Goal: Information Seeking & Learning: Check status

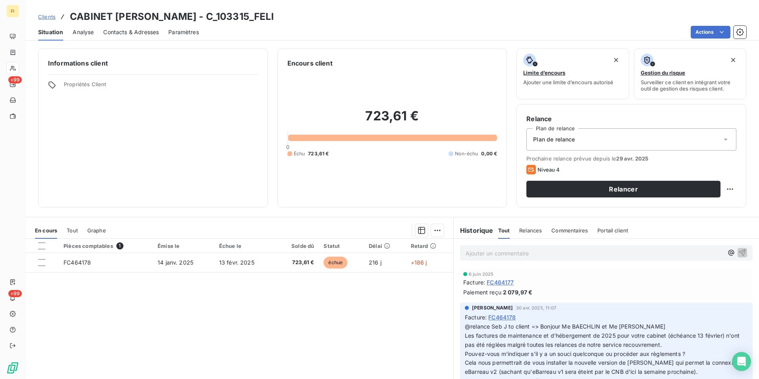
drag, startPoint x: 0, startPoint y: 0, endPoint x: 49, endPoint y: 18, distance: 52.4
click at [49, 18] on span "Clients" at bounding box center [46, 17] width 17 height 6
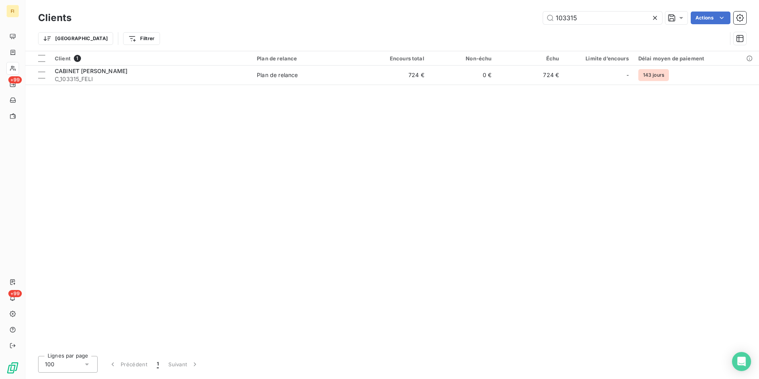
drag, startPoint x: 596, startPoint y: 15, endPoint x: 438, endPoint y: 19, distance: 157.3
click at [455, 17] on div "103315 Actions" at bounding box center [414, 18] width 666 height 13
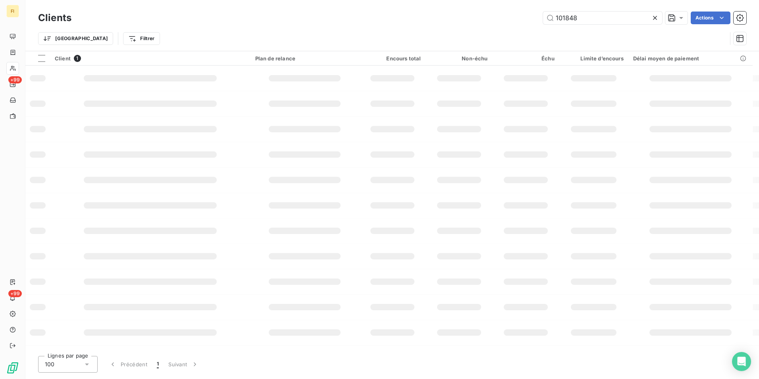
type input "101848"
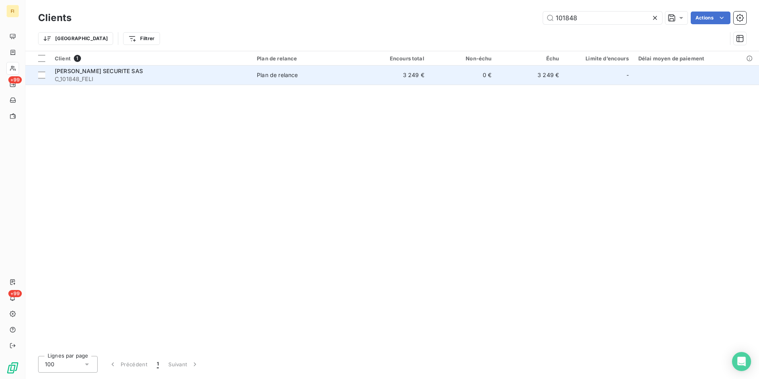
click at [422, 77] on td "3 249 €" at bounding box center [396, 75] width 68 height 19
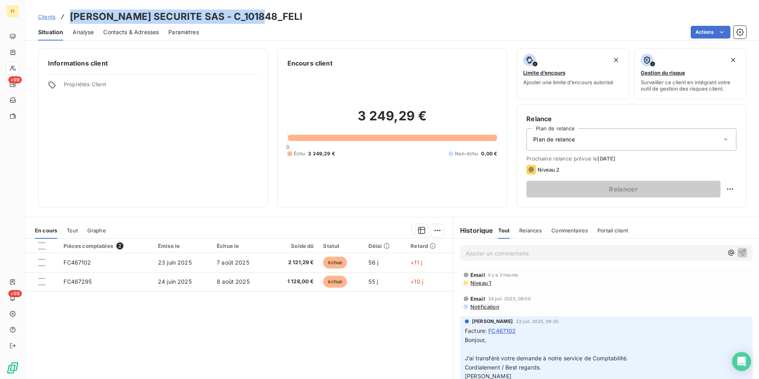
drag, startPoint x: 265, startPoint y: 17, endPoint x: 71, endPoint y: 12, distance: 193.9
click at [71, 12] on div "Clients [PERSON_NAME] SECURITE SAS - C_101848_FELI" at bounding box center [392, 17] width 734 height 14
drag, startPoint x: 71, startPoint y: 12, endPoint x: 181, endPoint y: 14, distance: 109.2
click at [48, 17] on span "Clients" at bounding box center [46, 17] width 17 height 6
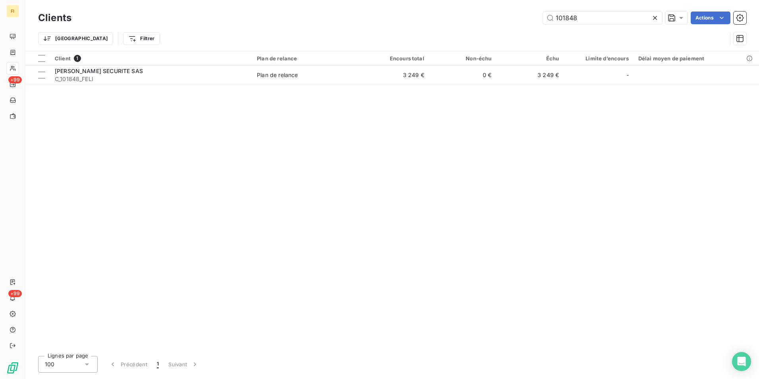
drag, startPoint x: 514, startPoint y: 17, endPoint x: 431, endPoint y: 25, distance: 83.7
click at [460, 18] on div "101848 Actions" at bounding box center [414, 18] width 666 height 13
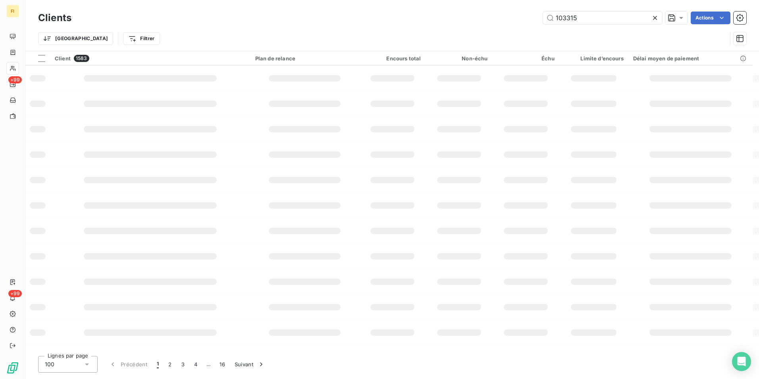
type input "103315"
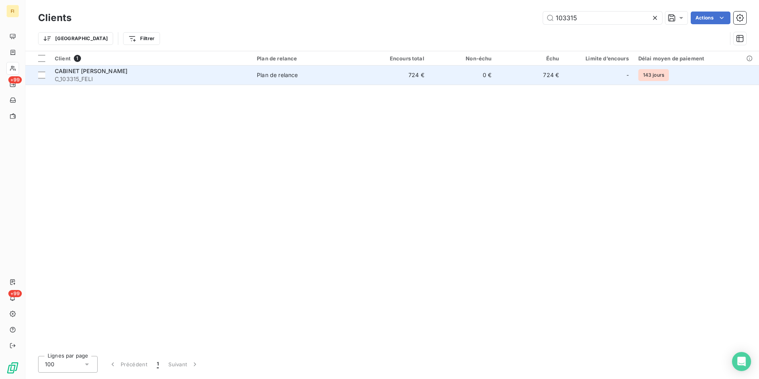
click at [456, 75] on td "0 €" at bounding box center [463, 75] width 68 height 19
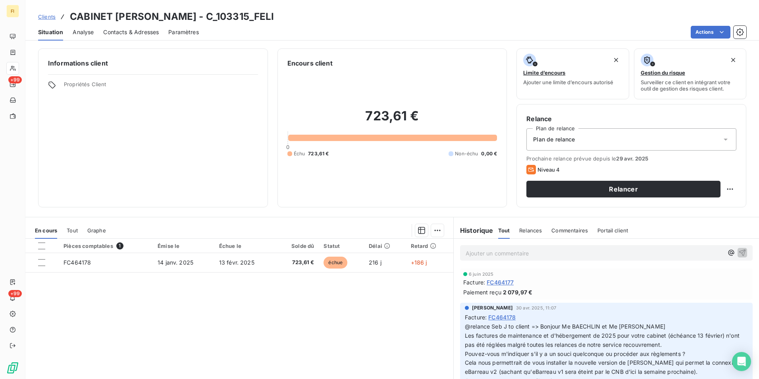
click at [51, 14] on span "Clients" at bounding box center [46, 17] width 17 height 6
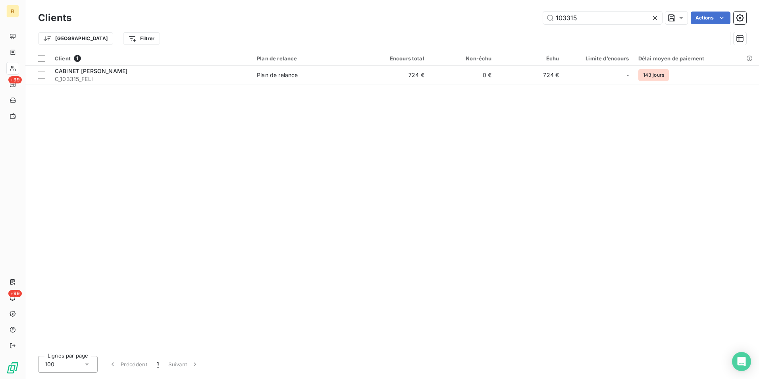
drag, startPoint x: 501, startPoint y: 27, endPoint x: 368, endPoint y: 44, distance: 134.1
click at [448, 28] on div "Clients 103315 Actions Trier Filtrer" at bounding box center [392, 30] width 709 height 41
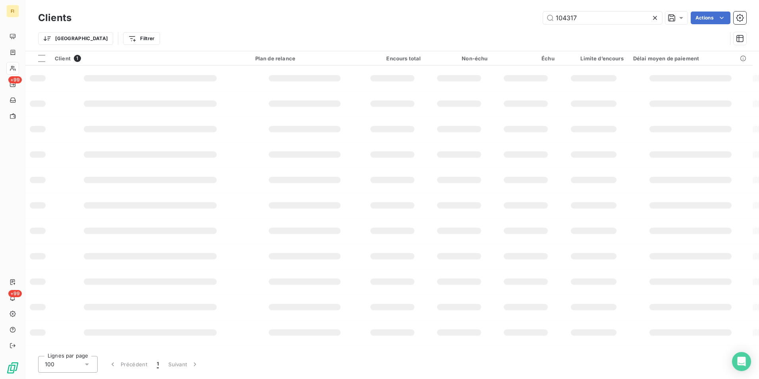
type input "104317"
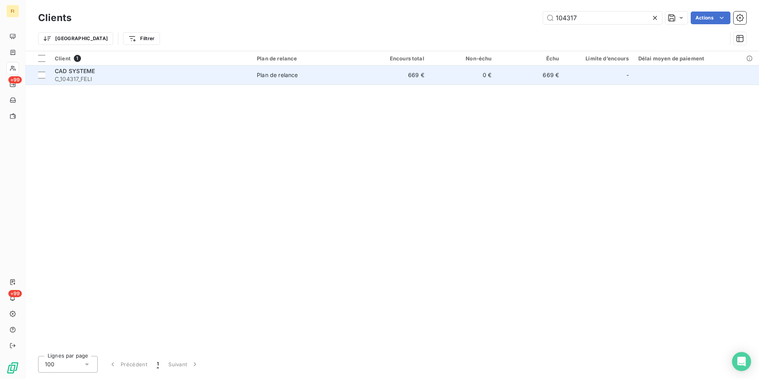
click at [378, 73] on td "669 €" at bounding box center [396, 75] width 68 height 19
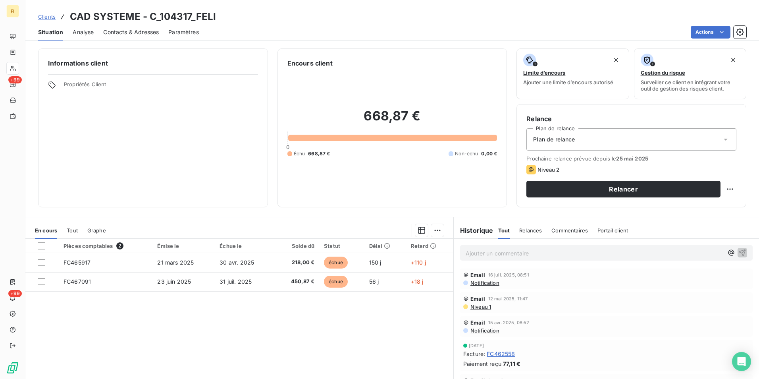
click at [46, 15] on span "Clients" at bounding box center [46, 17] width 17 height 6
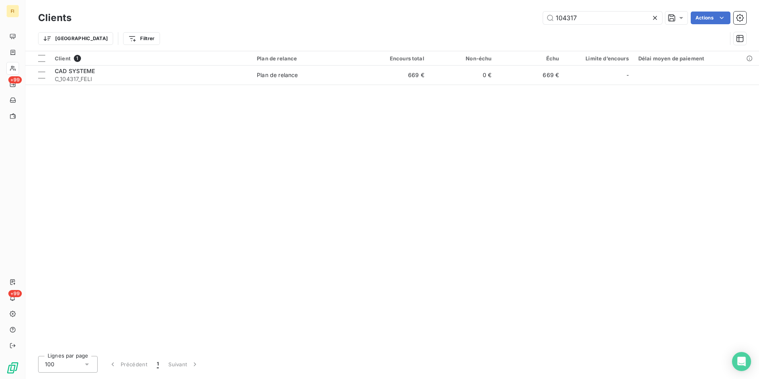
drag, startPoint x: 589, startPoint y: 21, endPoint x: 461, endPoint y: 24, distance: 127.9
click at [494, 22] on div "104317 Actions" at bounding box center [414, 18] width 666 height 13
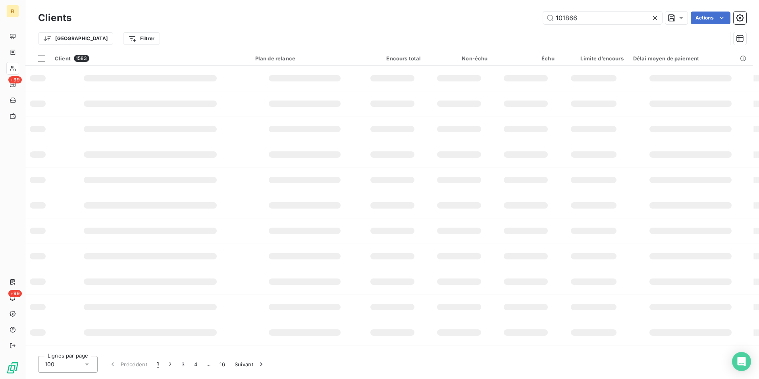
type input "101866"
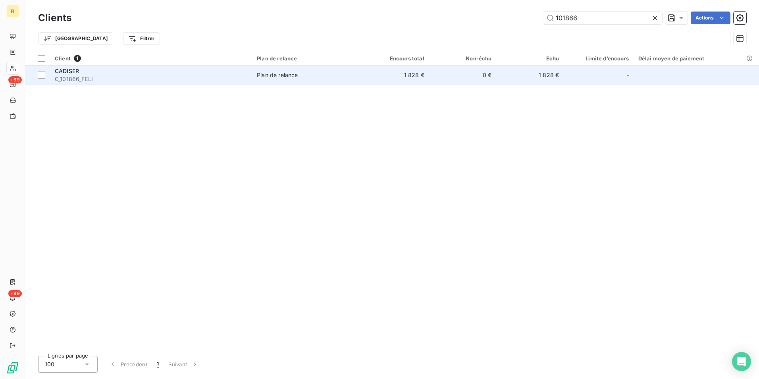
click at [412, 77] on td "1 828 €" at bounding box center [396, 75] width 68 height 19
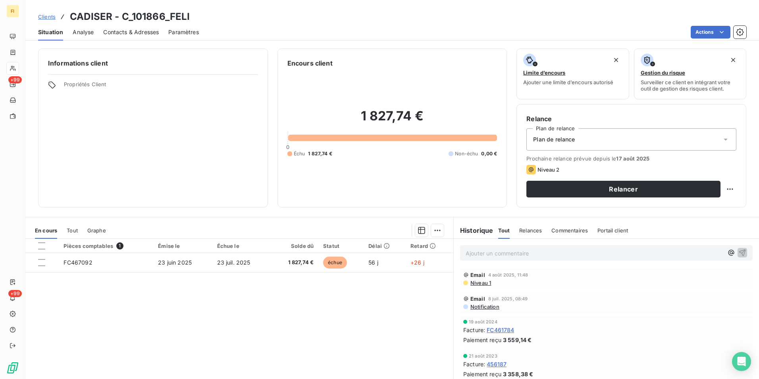
click at [54, 17] on span "Clients" at bounding box center [46, 17] width 17 height 6
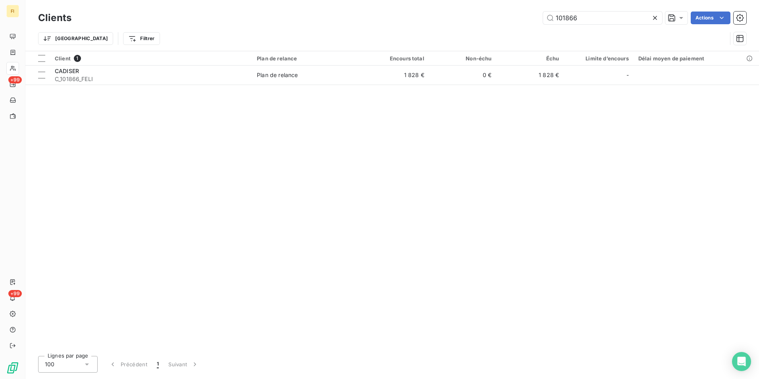
drag, startPoint x: 605, startPoint y: 17, endPoint x: 469, endPoint y: 30, distance: 136.9
click at [488, 24] on div "101866 Actions" at bounding box center [414, 18] width 666 height 13
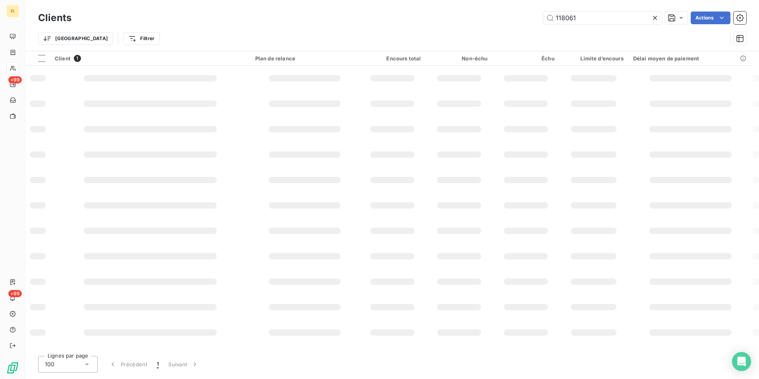
type input "118061"
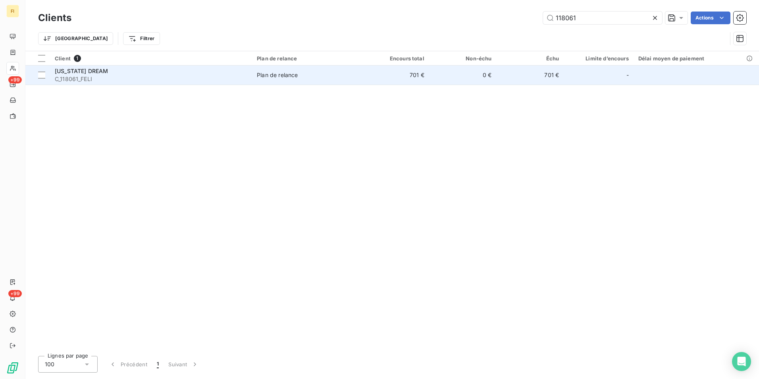
click at [446, 75] on td "0 €" at bounding box center [463, 75] width 68 height 19
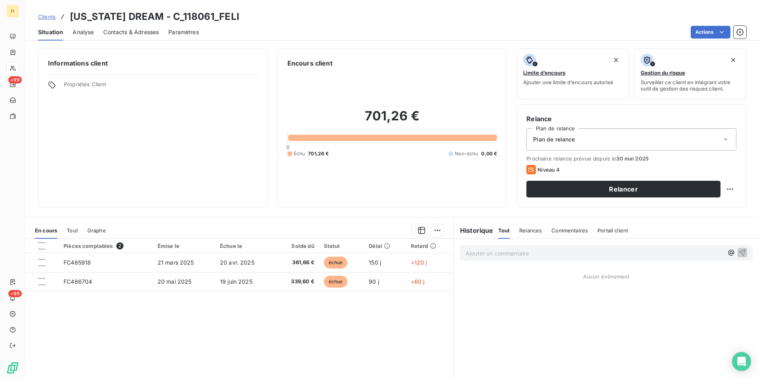
click at [46, 16] on span "Clients" at bounding box center [46, 17] width 17 height 6
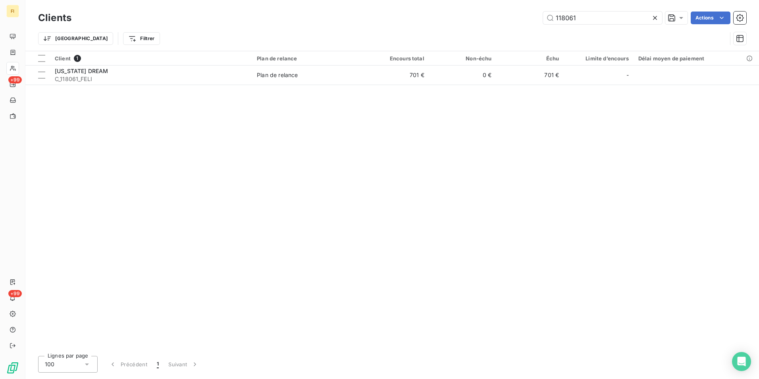
drag, startPoint x: 622, startPoint y: 19, endPoint x: 419, endPoint y: 24, distance: 203.0
click at [495, 17] on div "118061 Actions" at bounding box center [414, 18] width 666 height 13
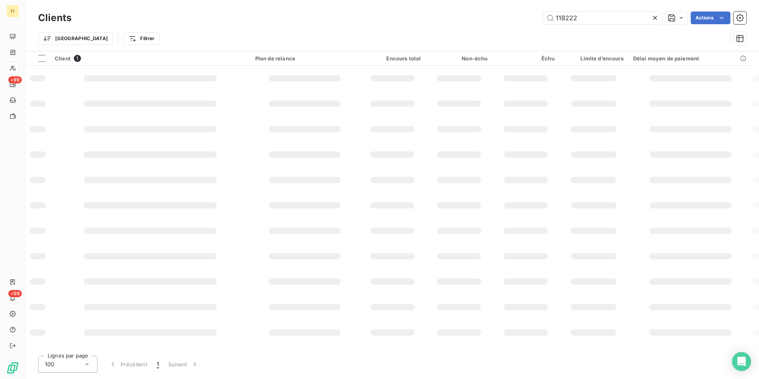
type input "118222"
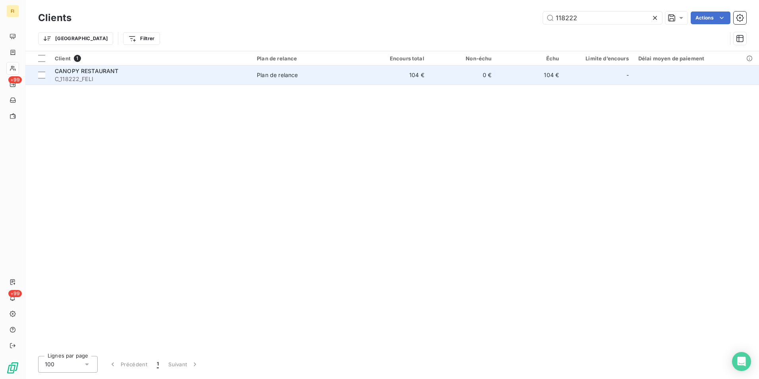
click at [510, 74] on td "104 €" at bounding box center [530, 75] width 68 height 19
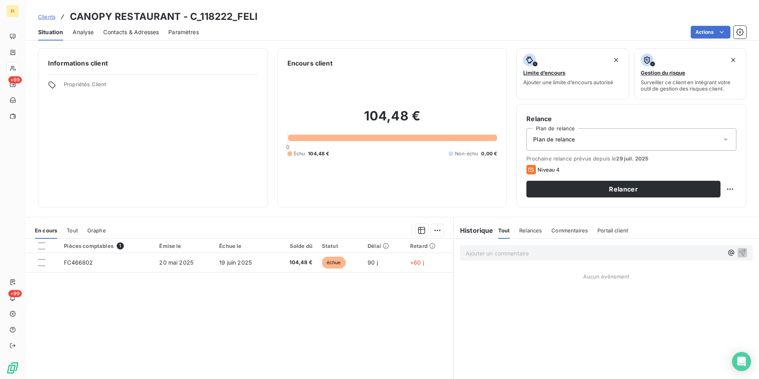
click at [140, 33] on span "Contacts & Adresses" at bounding box center [131, 32] width 56 height 8
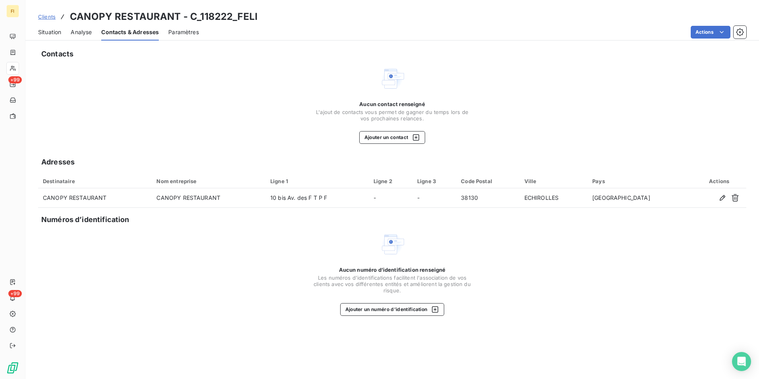
click at [50, 18] on span "Clients" at bounding box center [46, 17] width 17 height 6
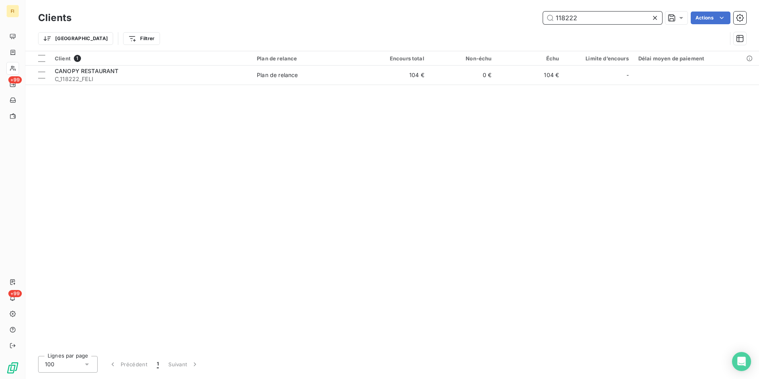
drag, startPoint x: 591, startPoint y: 21, endPoint x: 471, endPoint y: 32, distance: 120.5
click at [479, 28] on div "Clients 118222 Actions Trier Filtrer" at bounding box center [392, 30] width 709 height 41
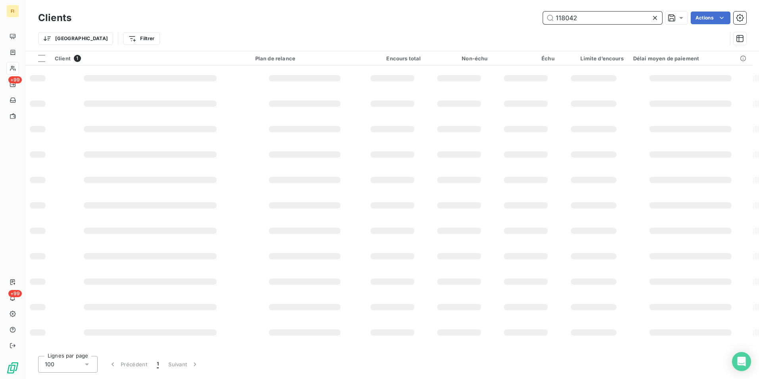
type input "118042"
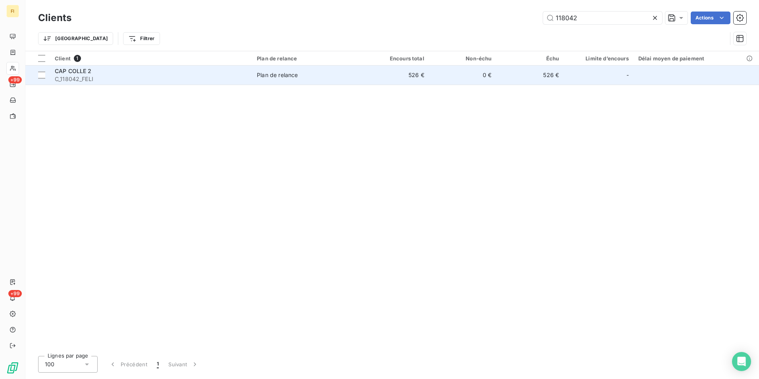
click at [446, 80] on td "0 €" at bounding box center [463, 75] width 68 height 19
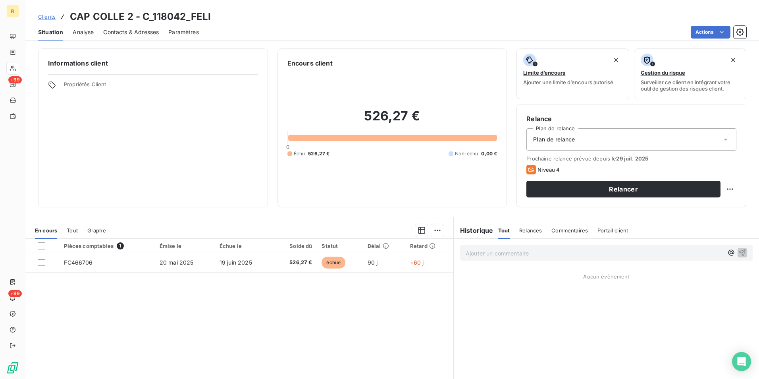
click at [152, 33] on span "Contacts & Adresses" at bounding box center [131, 32] width 56 height 8
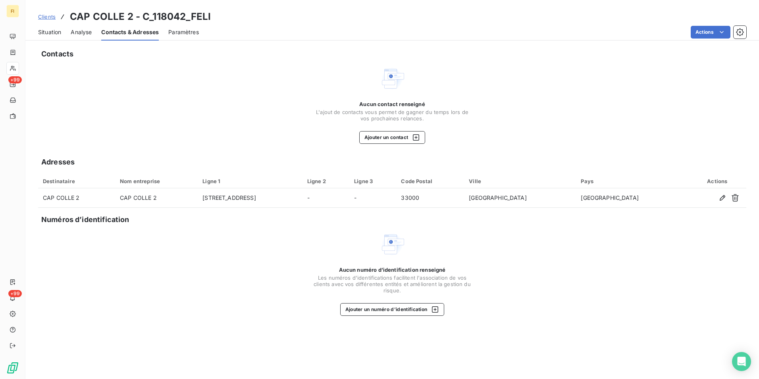
click at [50, 14] on span "Clients" at bounding box center [46, 17] width 17 height 6
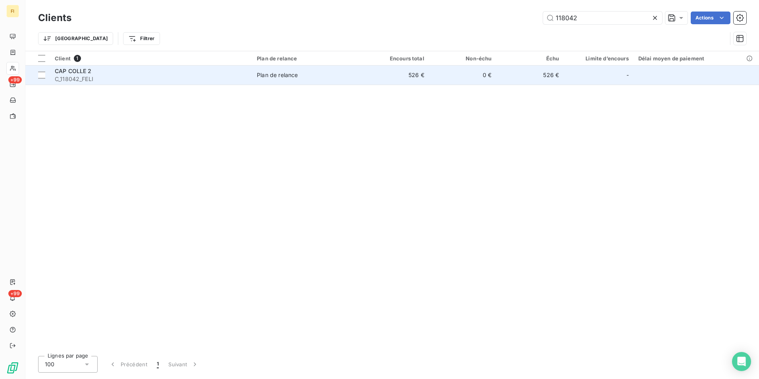
click at [114, 70] on div "CAP COLLE 2" at bounding box center [151, 71] width 193 height 8
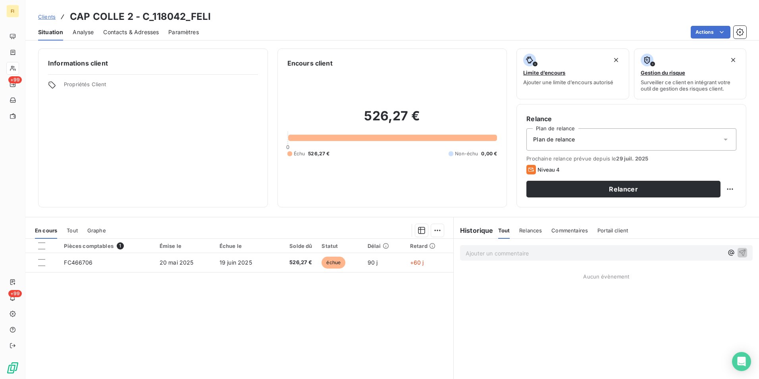
click at [146, 32] on span "Contacts & Adresses" at bounding box center [131, 32] width 56 height 8
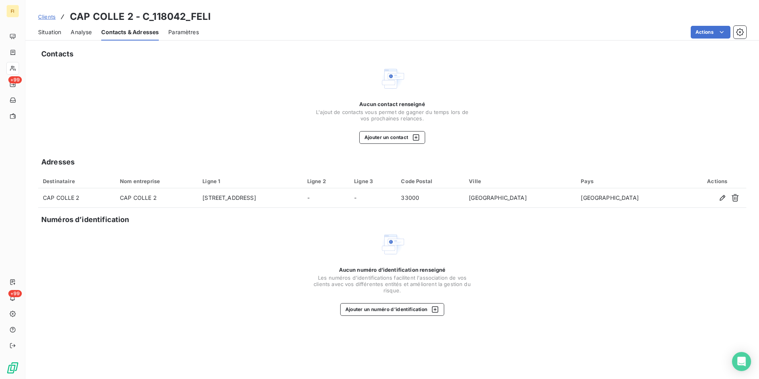
click at [53, 17] on span "Clients" at bounding box center [46, 17] width 17 height 6
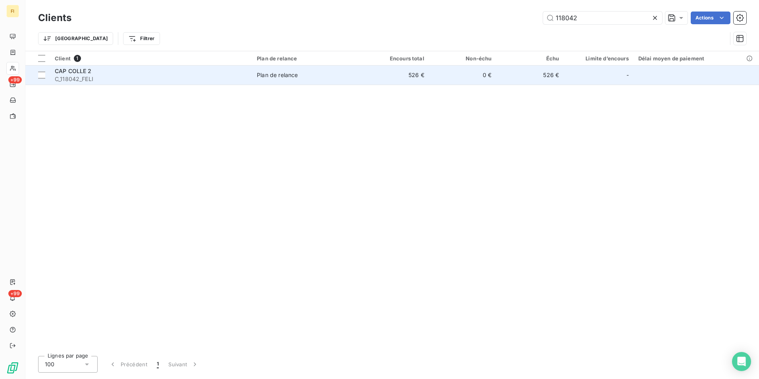
click at [87, 74] on span "CAP COLLE 2" at bounding box center [73, 71] width 37 height 7
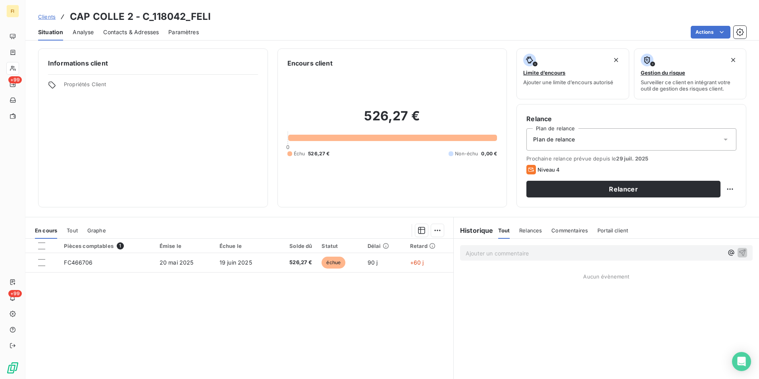
click at [52, 15] on span "Clients" at bounding box center [46, 17] width 17 height 6
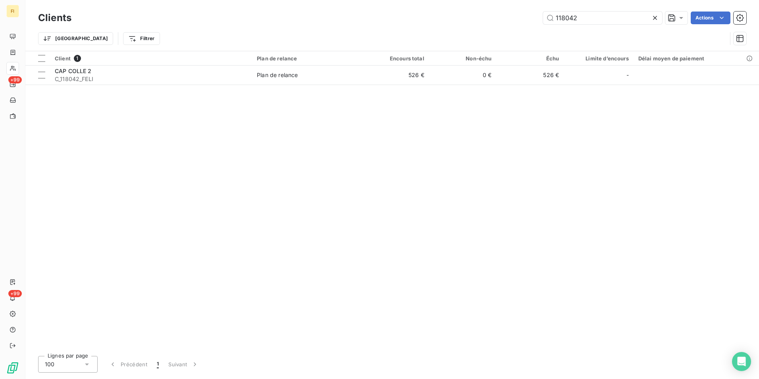
drag, startPoint x: 492, startPoint y: 13, endPoint x: 475, endPoint y: 14, distance: 16.7
click at [475, 13] on div "118042 Actions" at bounding box center [414, 18] width 666 height 13
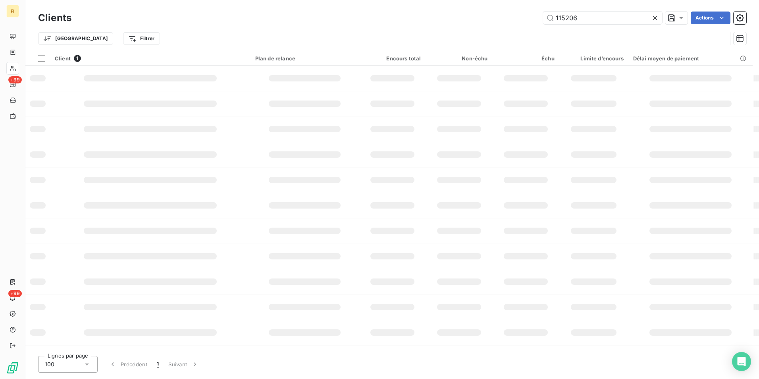
type input "115206"
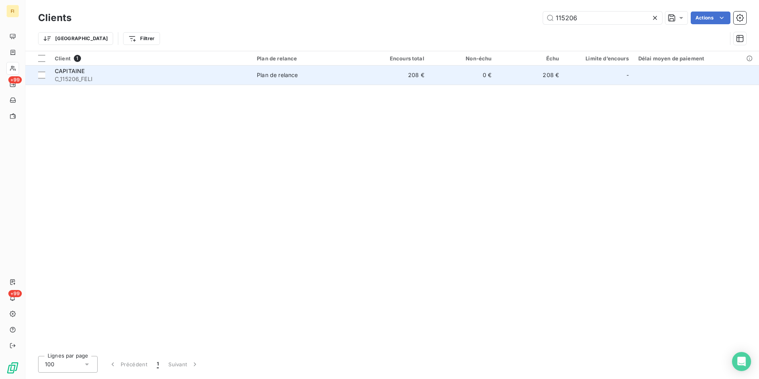
click at [449, 75] on td "0 €" at bounding box center [463, 75] width 68 height 19
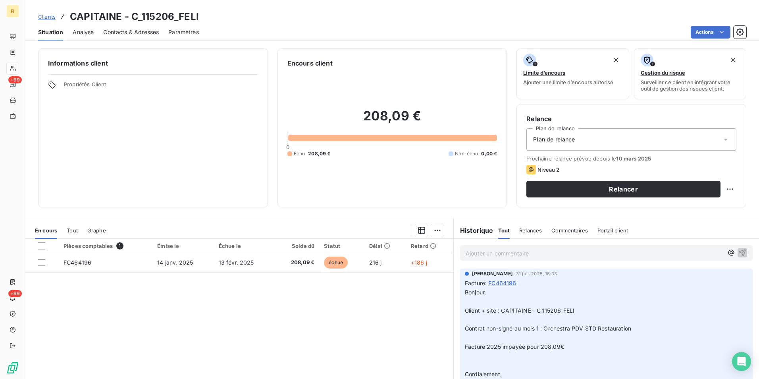
click at [44, 14] on span "Clients" at bounding box center [46, 17] width 17 height 6
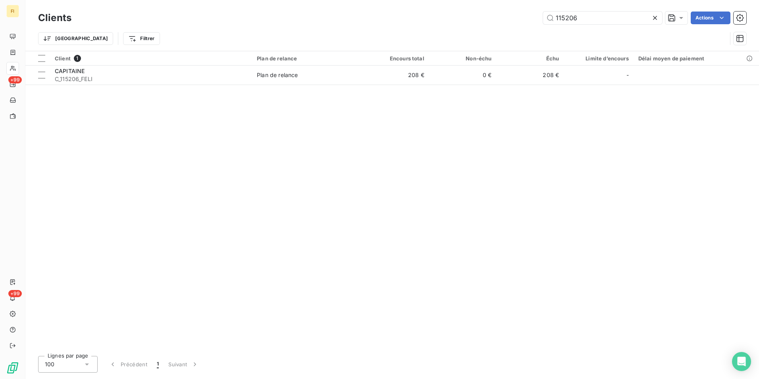
drag, startPoint x: 585, startPoint y: 21, endPoint x: 465, endPoint y: 29, distance: 119.4
click at [525, 22] on div "115206 Actions" at bounding box center [414, 18] width 666 height 13
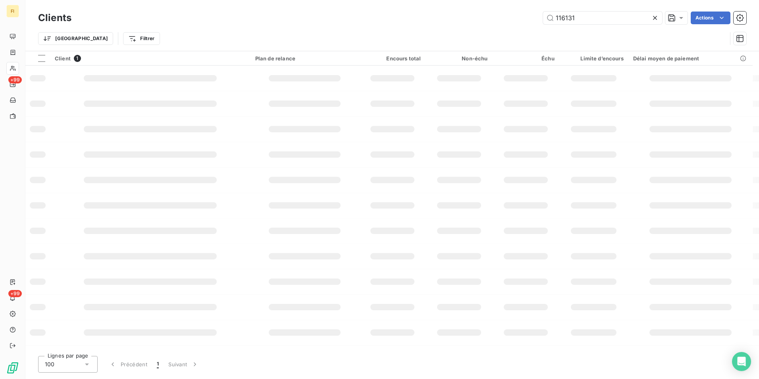
type input "116131"
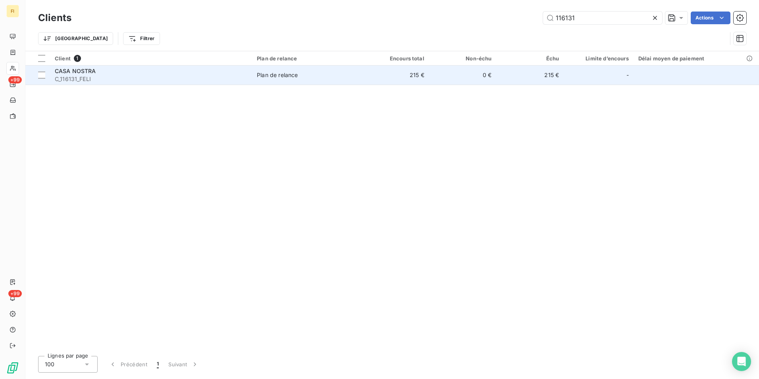
click at [511, 72] on td "215 €" at bounding box center [530, 75] width 68 height 19
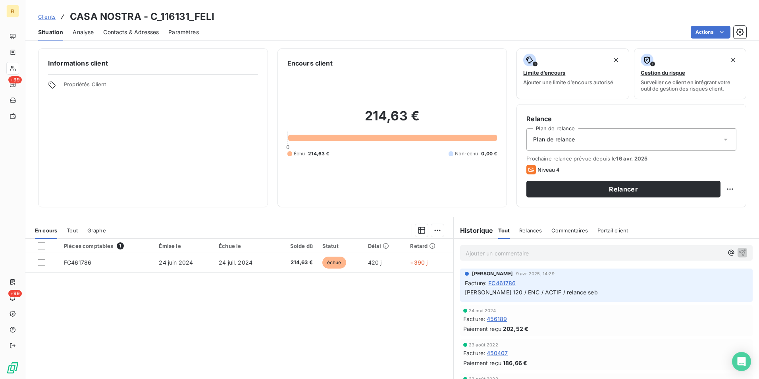
drag, startPoint x: 134, startPoint y: 30, endPoint x: 112, endPoint y: 25, distance: 22.1
click at [133, 30] on span "Contacts & Adresses" at bounding box center [131, 32] width 56 height 8
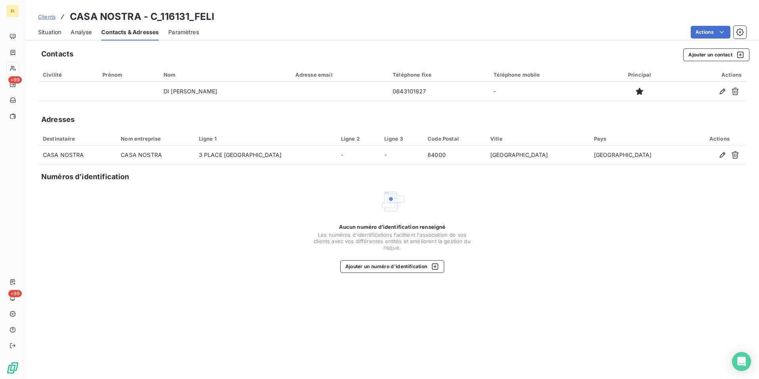
click at [53, 14] on span "Clients" at bounding box center [46, 17] width 17 height 6
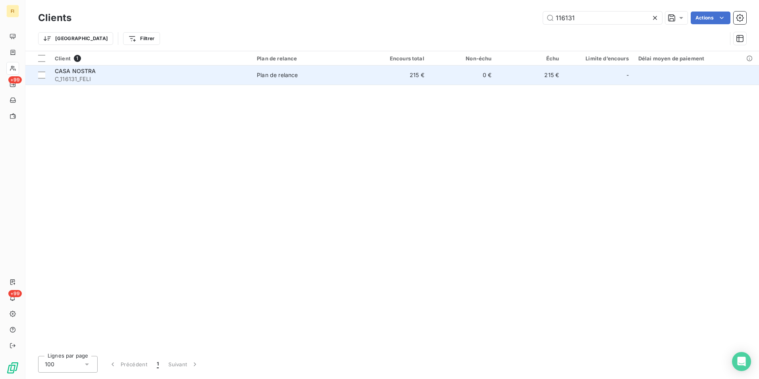
click at [147, 74] on div "CASA NOSTRA" at bounding box center [151, 71] width 193 height 8
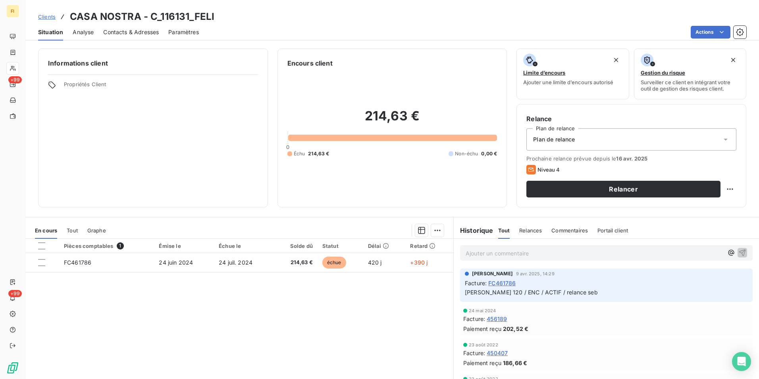
click at [49, 15] on span "Clients" at bounding box center [46, 17] width 17 height 6
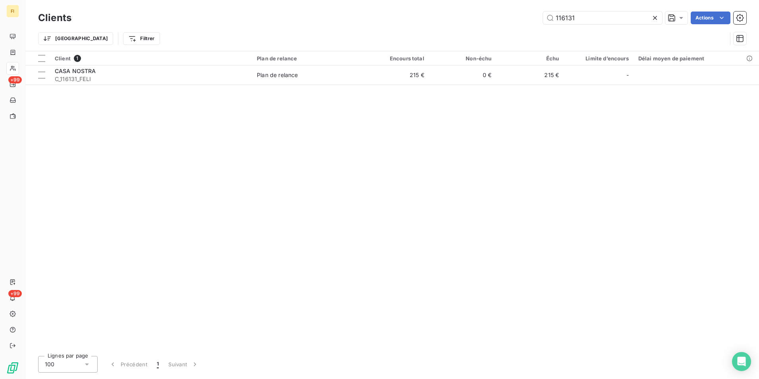
drag, startPoint x: 579, startPoint y: 16, endPoint x: 433, endPoint y: 39, distance: 147.4
click at [501, 20] on div "116131 Actions" at bounding box center [414, 18] width 666 height 13
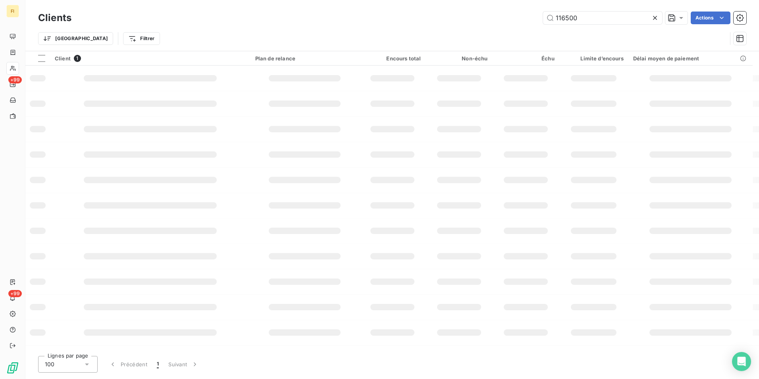
type input "116500"
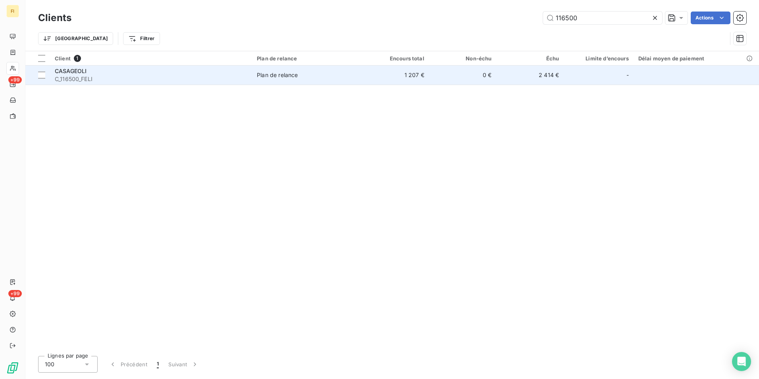
click at [378, 78] on td "1 207 €" at bounding box center [396, 75] width 68 height 19
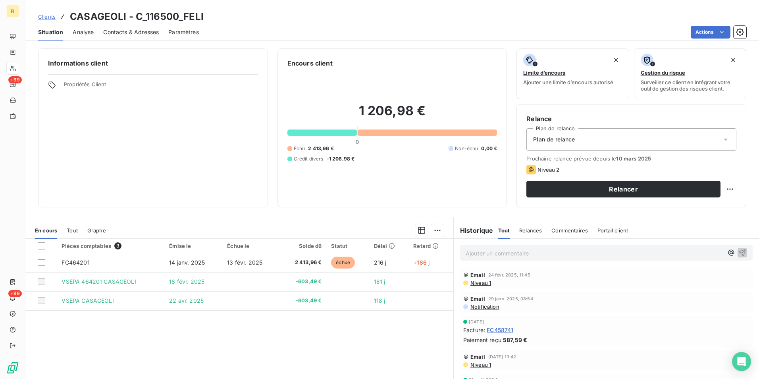
click at [42, 14] on span "Clients" at bounding box center [46, 17] width 17 height 6
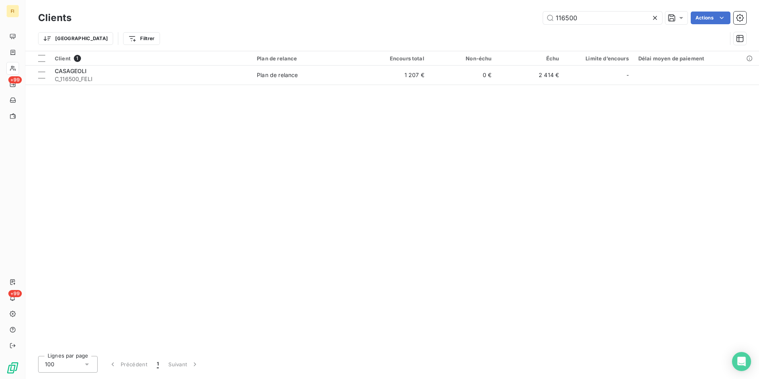
drag, startPoint x: 615, startPoint y: 21, endPoint x: 477, endPoint y: 42, distance: 139.0
click at [508, 31] on div "Clients 116500 Actions Trier Filtrer" at bounding box center [392, 30] width 709 height 41
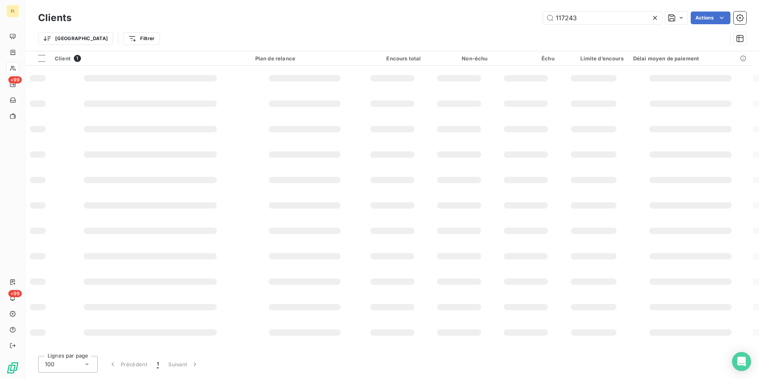
type input "117243"
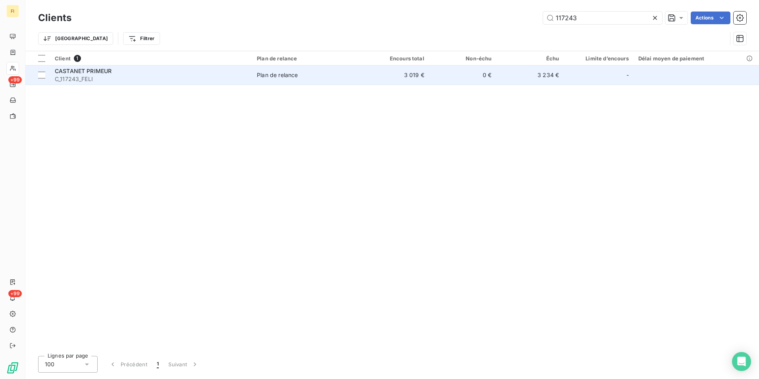
click at [449, 80] on td "0 €" at bounding box center [463, 75] width 68 height 19
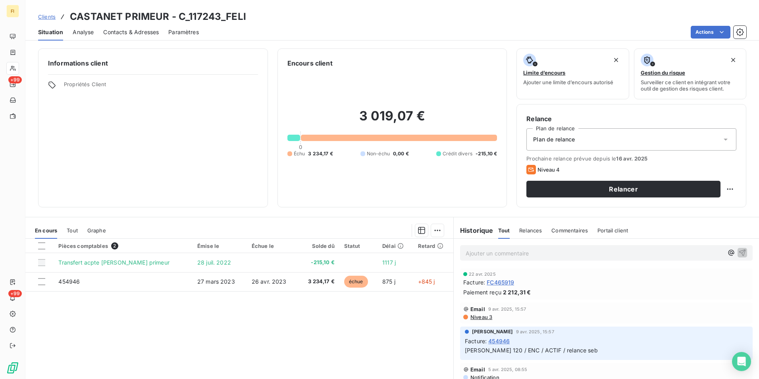
click at [53, 18] on span "Clients" at bounding box center [46, 17] width 17 height 6
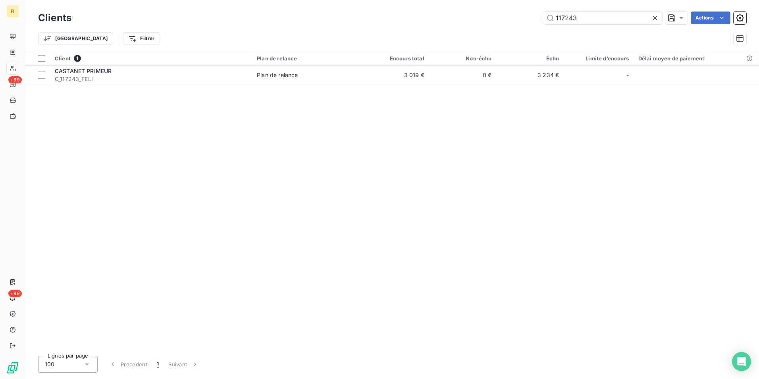
drag, startPoint x: 598, startPoint y: 19, endPoint x: 390, endPoint y: 29, distance: 209.1
click at [405, 23] on div "117243 Actions" at bounding box center [414, 18] width 666 height 13
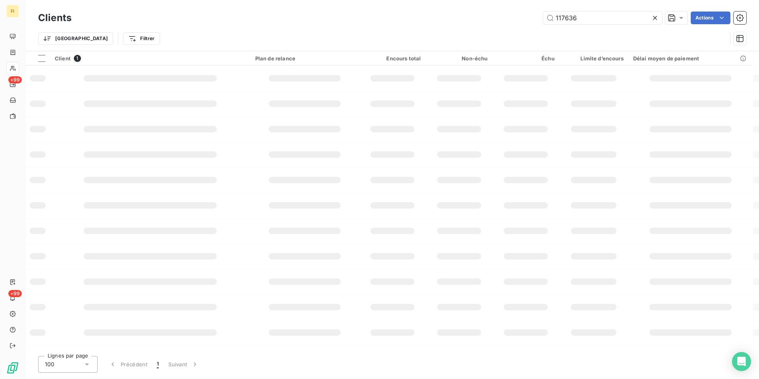
type input "117636"
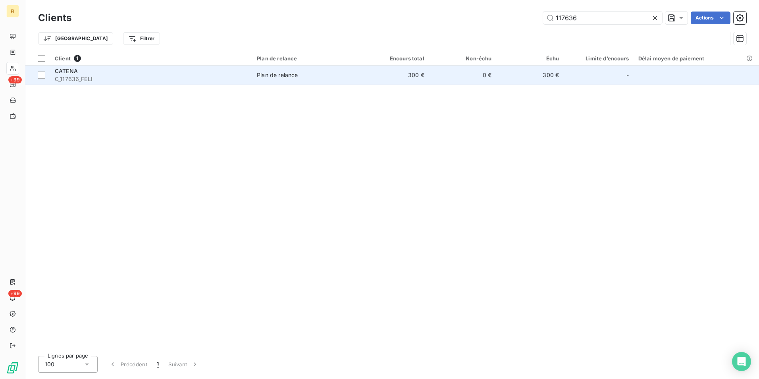
click at [415, 73] on td "300 €" at bounding box center [396, 75] width 68 height 19
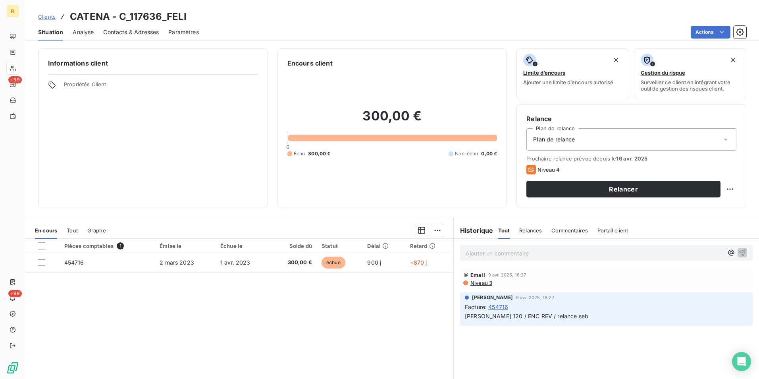
click at [47, 17] on span "Clients" at bounding box center [46, 17] width 17 height 6
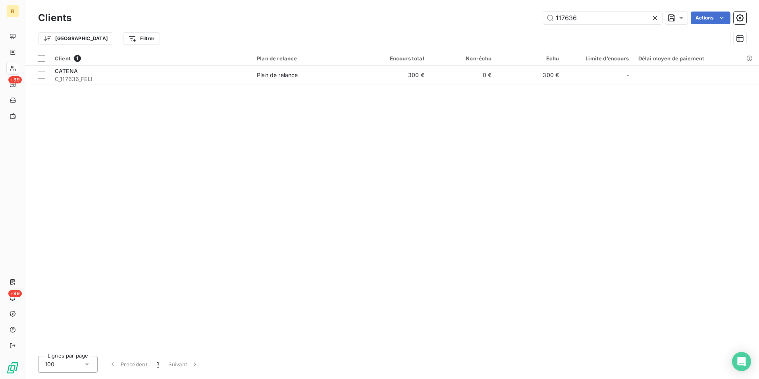
drag, startPoint x: 608, startPoint y: 19, endPoint x: 454, endPoint y: 24, distance: 154.2
click at [472, 20] on div "117636 Actions" at bounding box center [414, 18] width 666 height 13
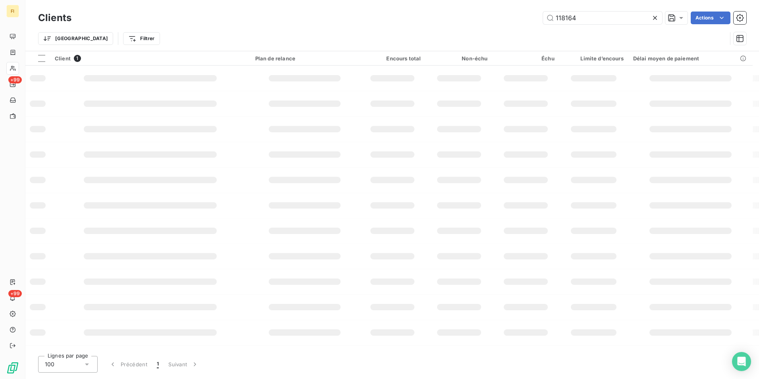
type input "118164"
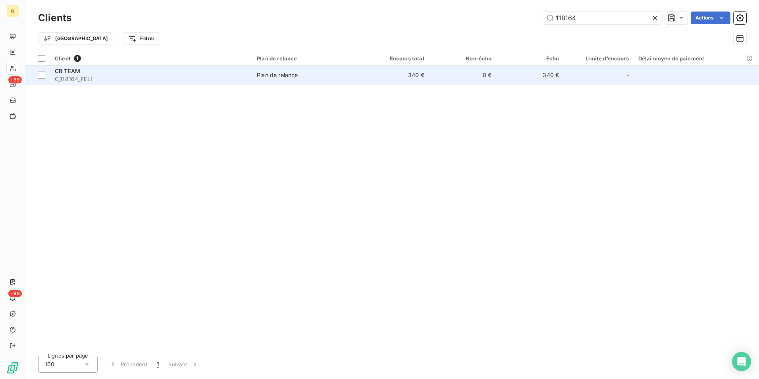
click at [413, 73] on td "340 €" at bounding box center [396, 75] width 68 height 19
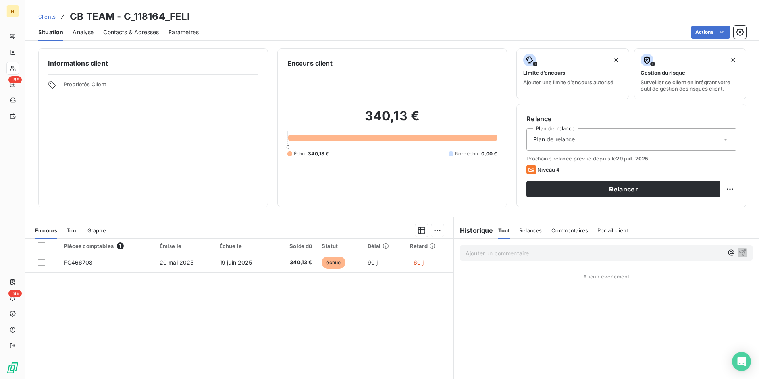
click at [148, 31] on span "Contacts & Adresses" at bounding box center [131, 32] width 56 height 8
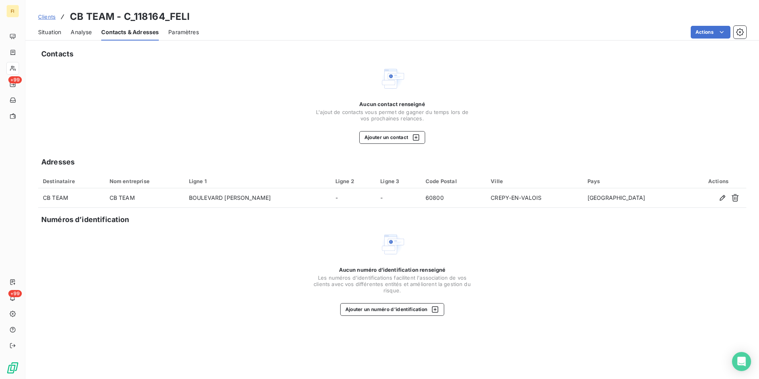
click at [41, 15] on span "Clients" at bounding box center [46, 17] width 17 height 6
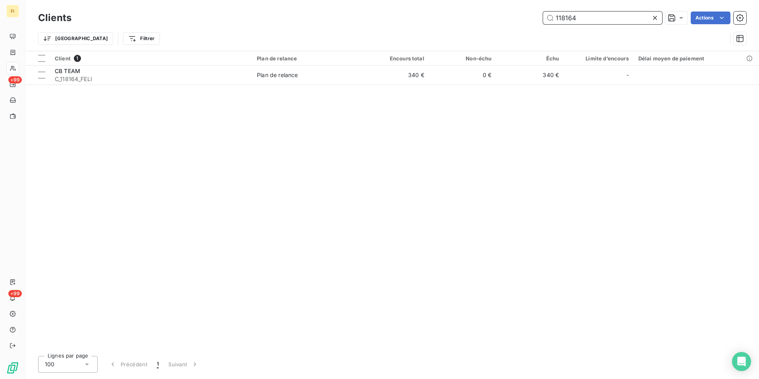
drag, startPoint x: 541, startPoint y: 21, endPoint x: 451, endPoint y: 15, distance: 90.4
click at [469, 15] on div "118164 Actions" at bounding box center [414, 18] width 666 height 13
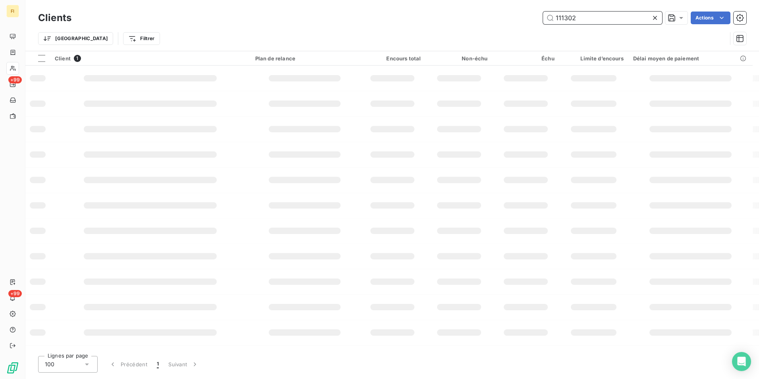
type input "111302"
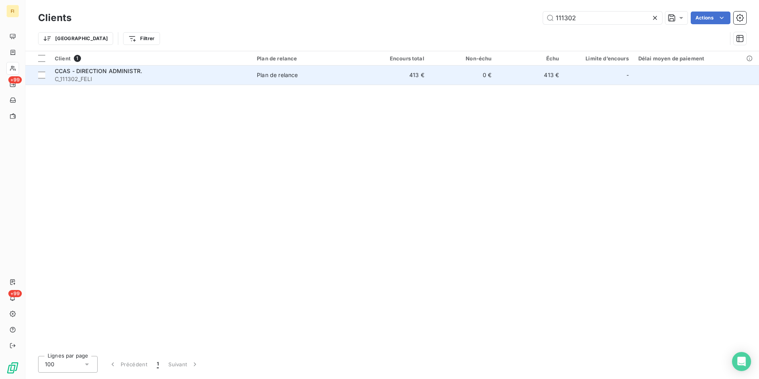
click at [439, 76] on td "0 €" at bounding box center [463, 75] width 68 height 19
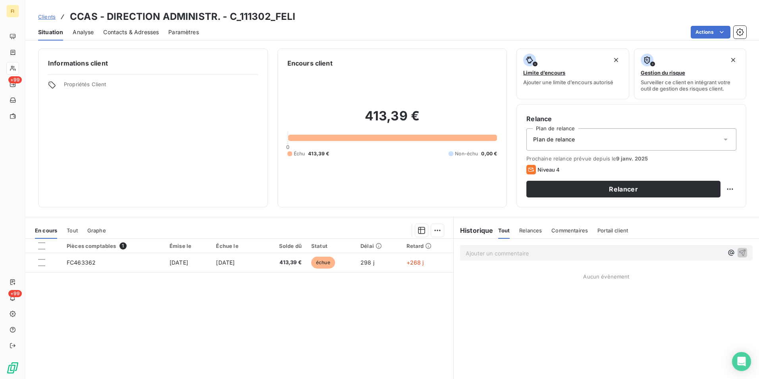
drag, startPoint x: 156, startPoint y: 30, endPoint x: 122, endPoint y: 31, distance: 33.4
click at [155, 31] on span "Contacts & Adresses" at bounding box center [131, 32] width 56 height 8
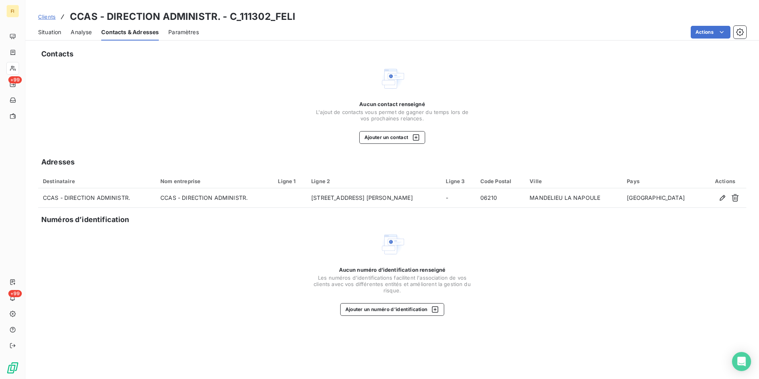
click at [53, 18] on span "Clients" at bounding box center [46, 17] width 17 height 6
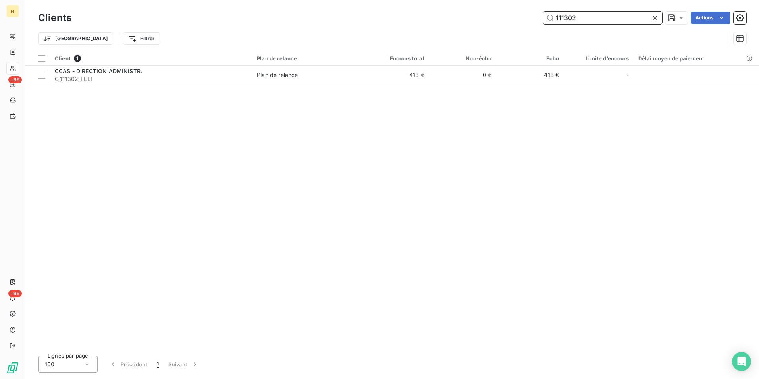
drag, startPoint x: 592, startPoint y: 21, endPoint x: 475, endPoint y: 26, distance: 116.8
click at [475, 26] on div "Clients 111302 Actions" at bounding box center [392, 18] width 709 height 17
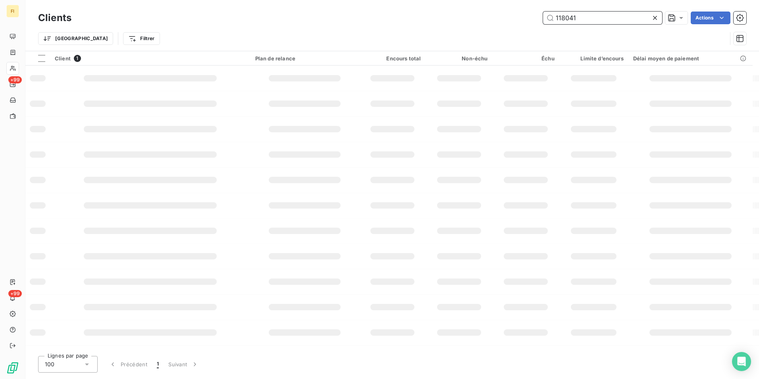
type input "118041"
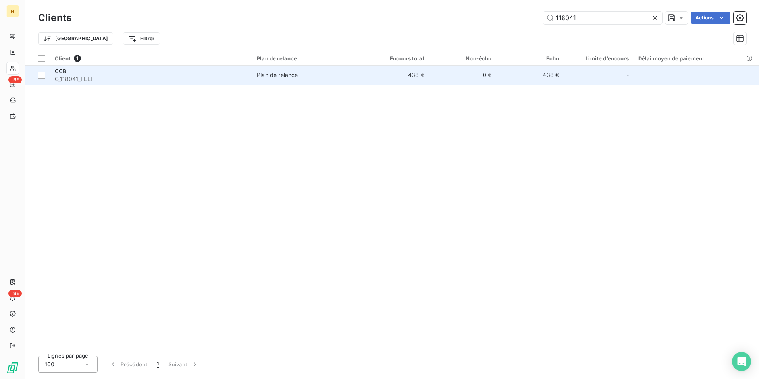
click at [455, 70] on td "0 €" at bounding box center [463, 75] width 68 height 19
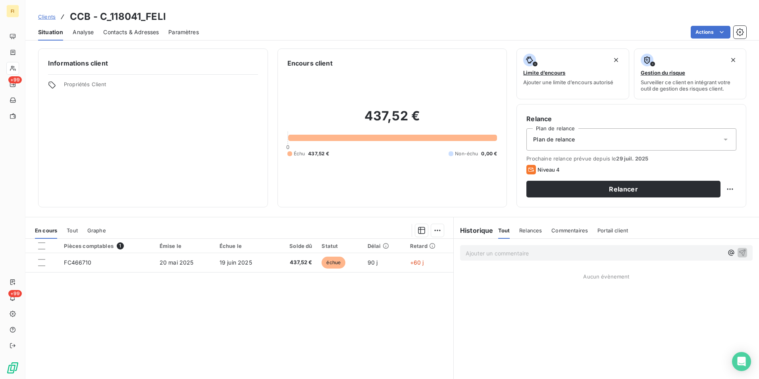
click at [145, 33] on span "Contacts & Adresses" at bounding box center [131, 32] width 56 height 8
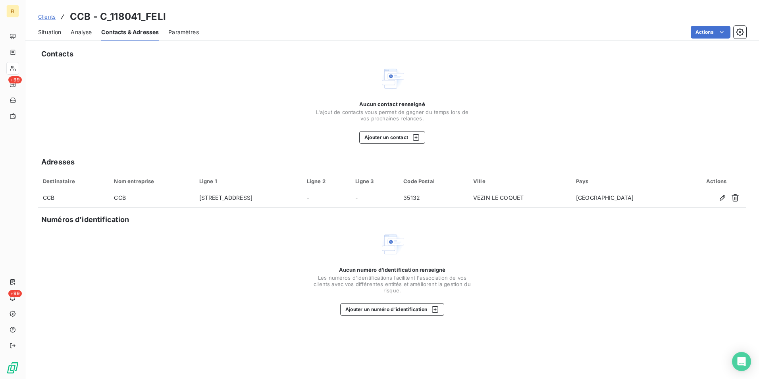
click at [48, 17] on span "Clients" at bounding box center [46, 17] width 17 height 6
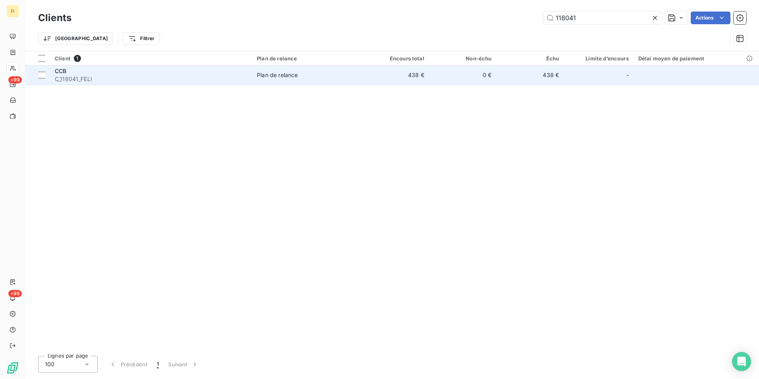
click at [80, 79] on span "C_118041_FELI" at bounding box center [151, 79] width 193 height 8
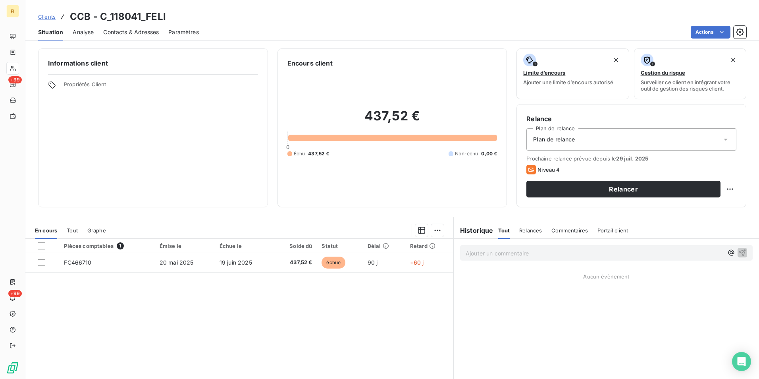
click at [50, 14] on span "Clients" at bounding box center [46, 17] width 17 height 6
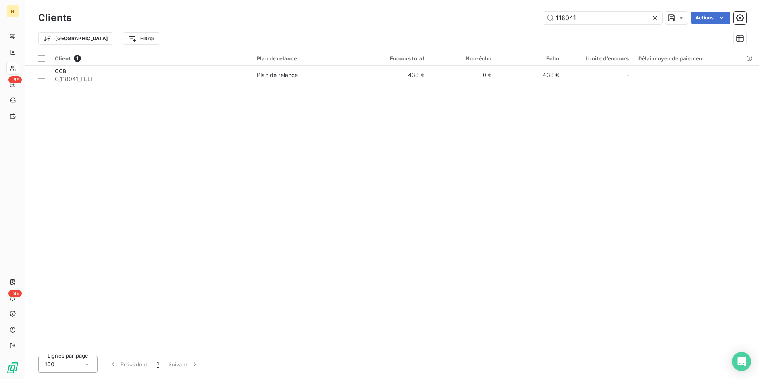
drag, startPoint x: 589, startPoint y: 19, endPoint x: 516, endPoint y: 30, distance: 74.3
click at [531, 23] on div "118041 Actions" at bounding box center [414, 18] width 666 height 13
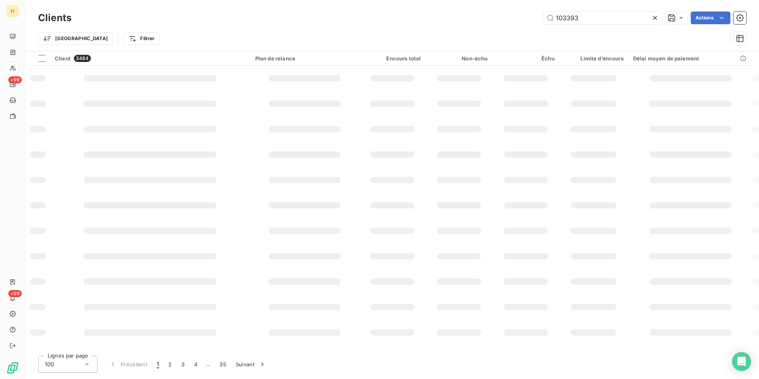
type input "103393"
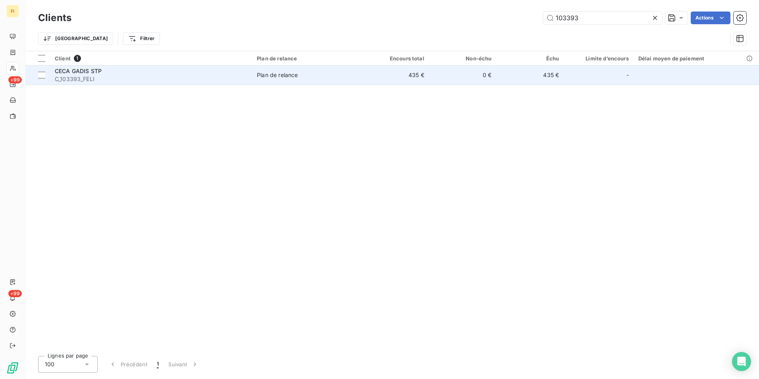
click at [483, 75] on td "0 €" at bounding box center [463, 75] width 68 height 19
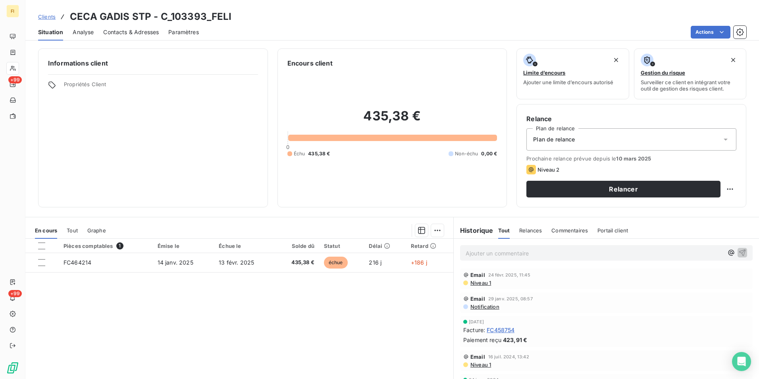
click at [155, 33] on span "Contacts & Adresses" at bounding box center [131, 32] width 56 height 8
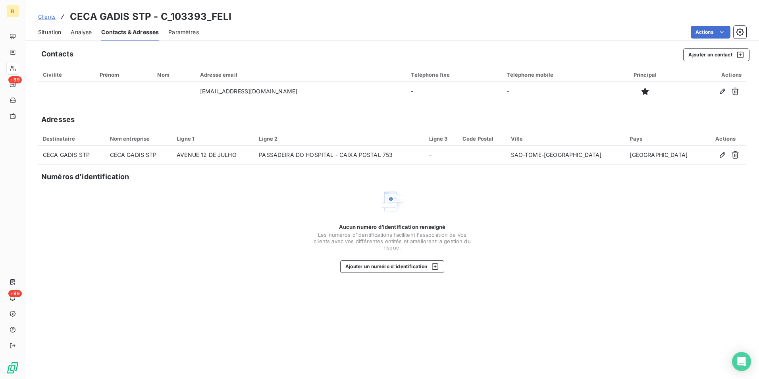
click at [52, 16] on span "Clients" at bounding box center [46, 17] width 17 height 6
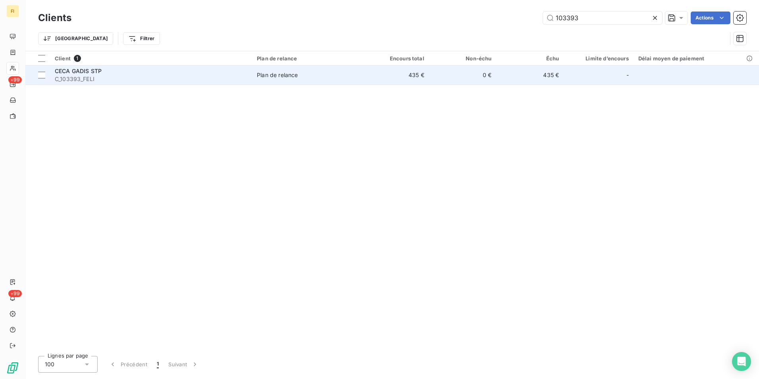
click at [83, 75] on span "C_103393_FELI" at bounding box center [151, 79] width 193 height 8
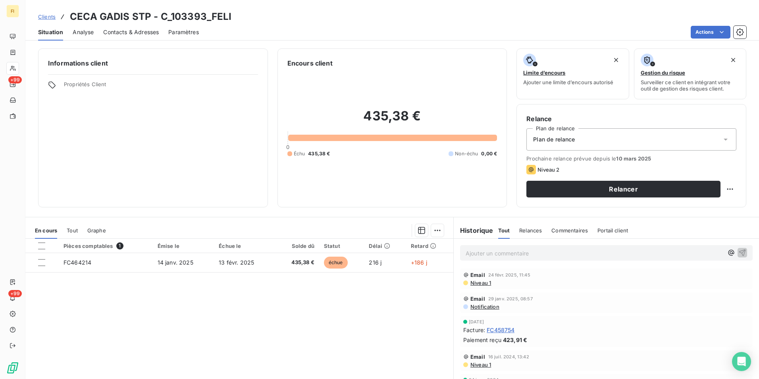
click at [54, 16] on span "Clients" at bounding box center [46, 17] width 17 height 6
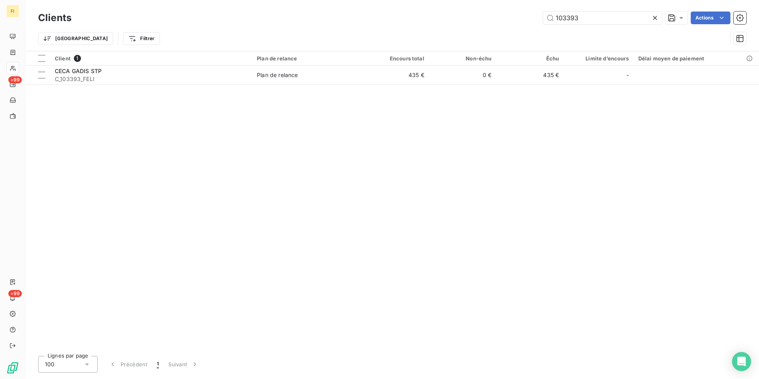
drag, startPoint x: 527, startPoint y: 19, endPoint x: 503, endPoint y: 24, distance: 24.3
click at [508, 22] on div "103393 Actions" at bounding box center [414, 18] width 666 height 13
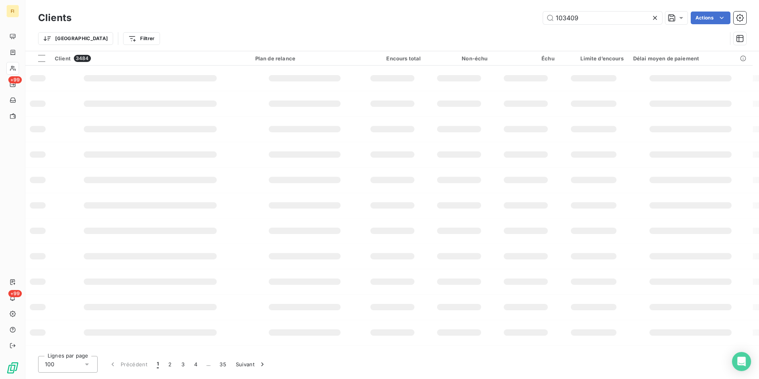
type input "103409"
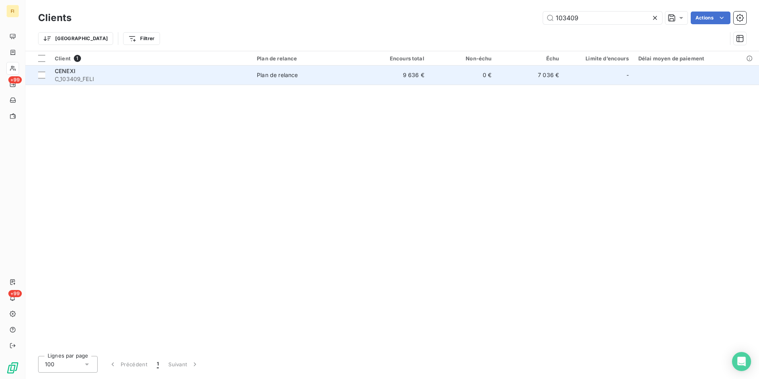
click at [470, 79] on td "0 €" at bounding box center [463, 75] width 68 height 19
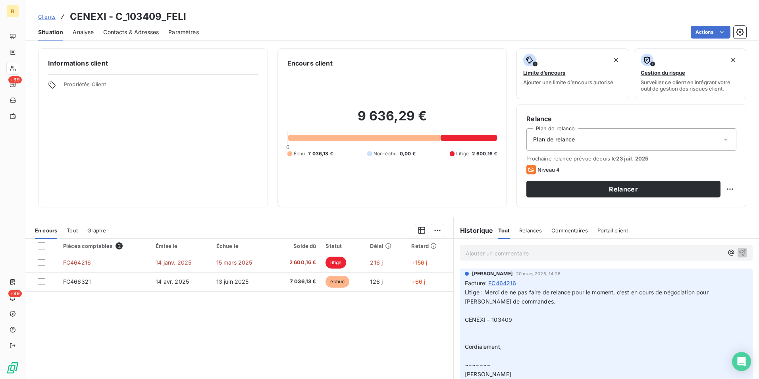
click at [46, 17] on span "Clients" at bounding box center [46, 17] width 17 height 6
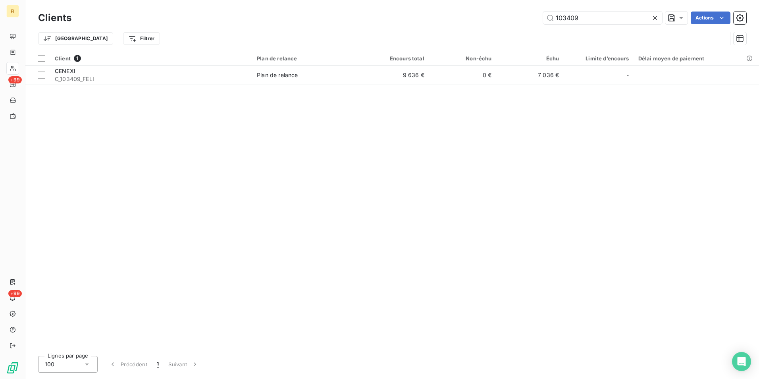
drag, startPoint x: 626, startPoint y: 17, endPoint x: 427, endPoint y: 41, distance: 200.4
click at [432, 35] on div "Clients 103409 Actions Trier Filtrer" at bounding box center [392, 30] width 709 height 41
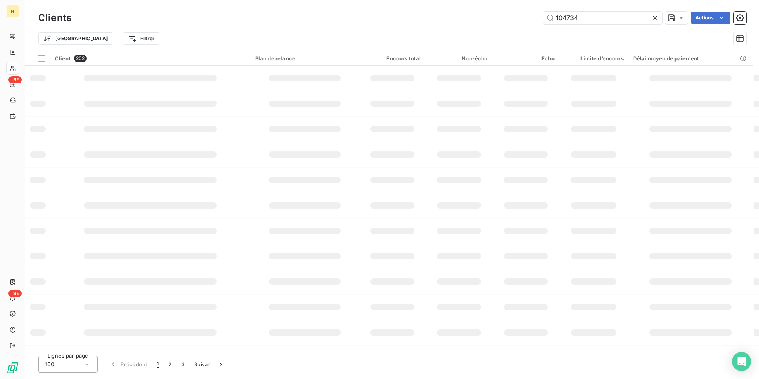
type input "104734"
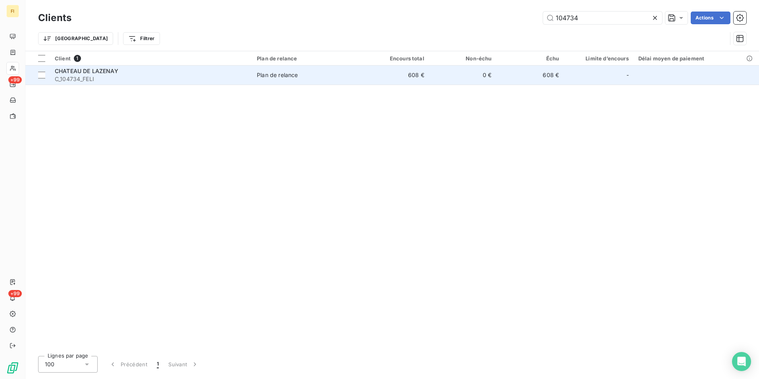
click at [450, 70] on td "0 €" at bounding box center [463, 75] width 68 height 19
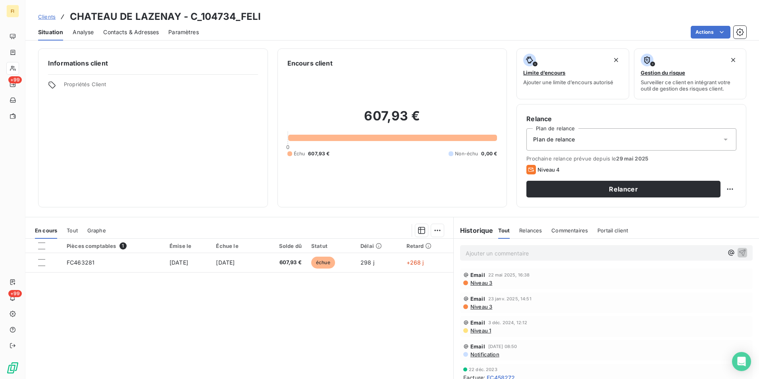
click at [109, 29] on span "Contacts & Adresses" at bounding box center [131, 32] width 56 height 8
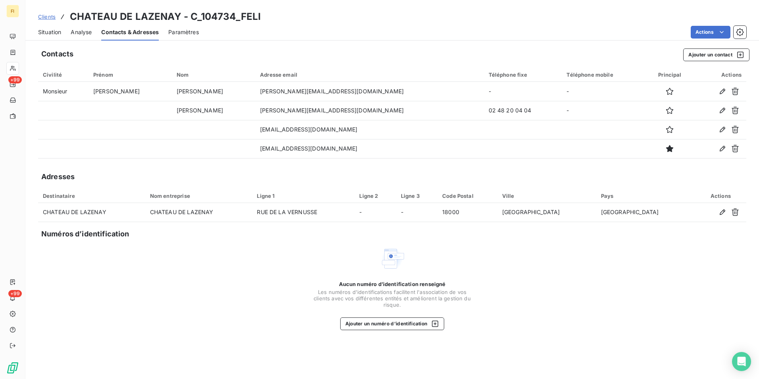
click at [47, 19] on span "Clients" at bounding box center [46, 17] width 17 height 6
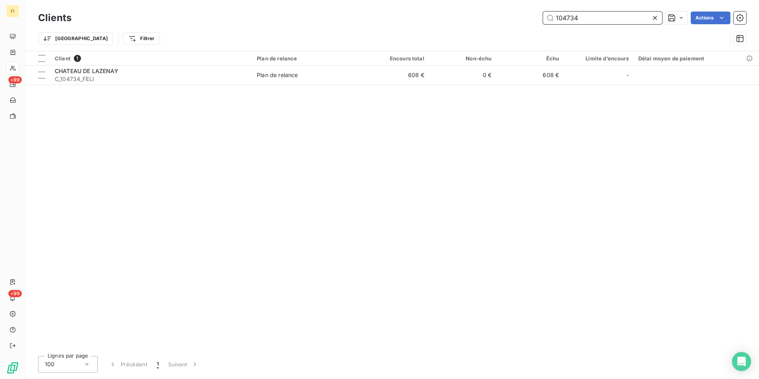
drag, startPoint x: 607, startPoint y: 17, endPoint x: 477, endPoint y: 24, distance: 130.5
click at [495, 23] on div "104734 Actions" at bounding box center [414, 18] width 666 height 13
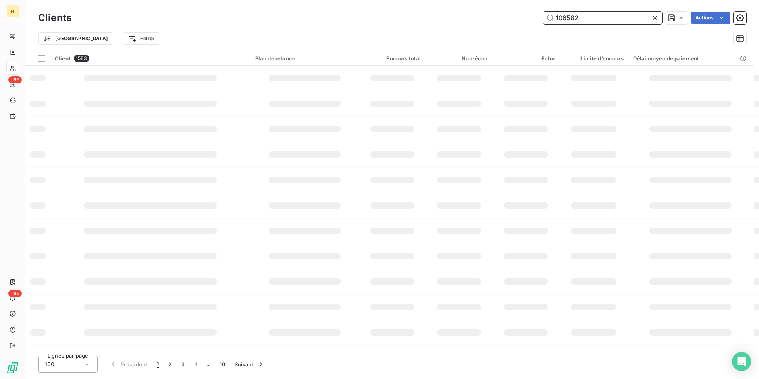
type input "106582"
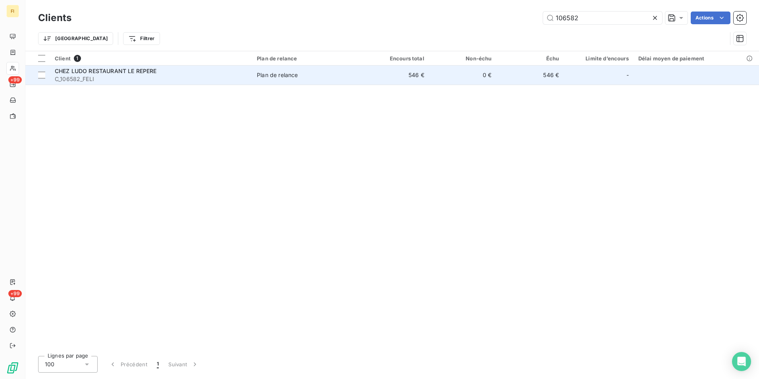
click at [440, 77] on td "0 €" at bounding box center [463, 75] width 68 height 19
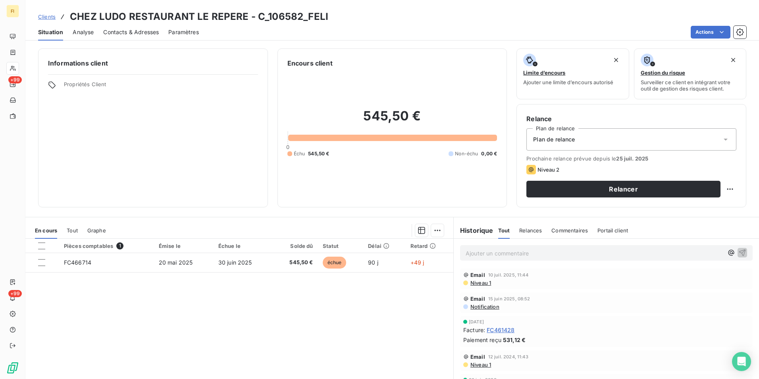
click at [44, 15] on span "Clients" at bounding box center [46, 17] width 17 height 6
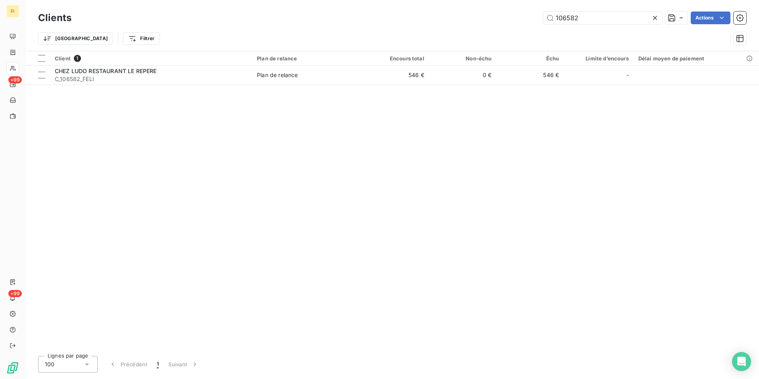
drag, startPoint x: 461, startPoint y: 28, endPoint x: 436, endPoint y: 35, distance: 26.0
click at [444, 33] on div "Clients 106582 Actions Trier Filtrer" at bounding box center [392, 30] width 709 height 41
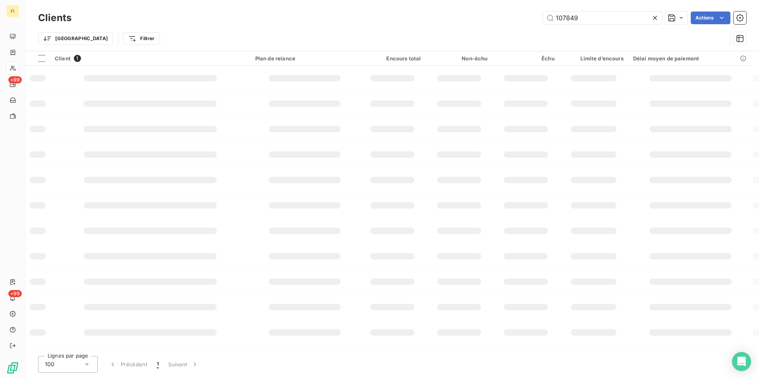
type input "107849"
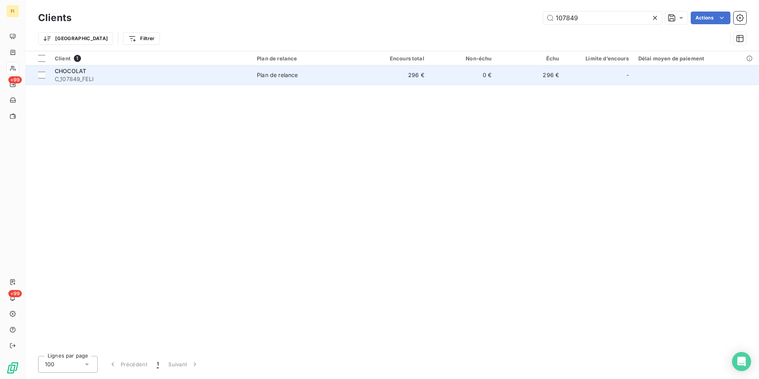
click at [464, 77] on td "0 €" at bounding box center [463, 75] width 68 height 19
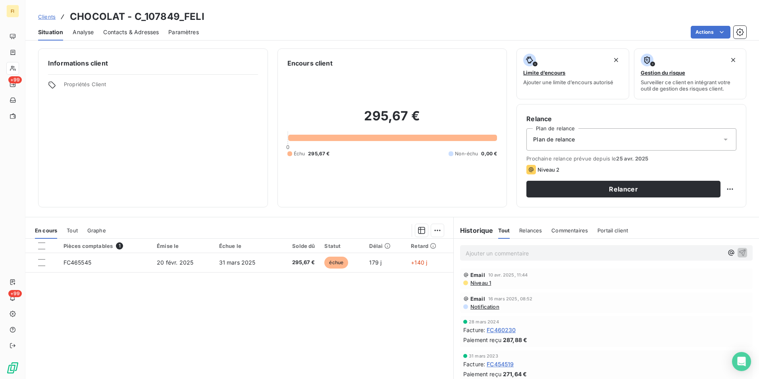
click at [480, 284] on span "Niveau 1" at bounding box center [480, 283] width 21 height 6
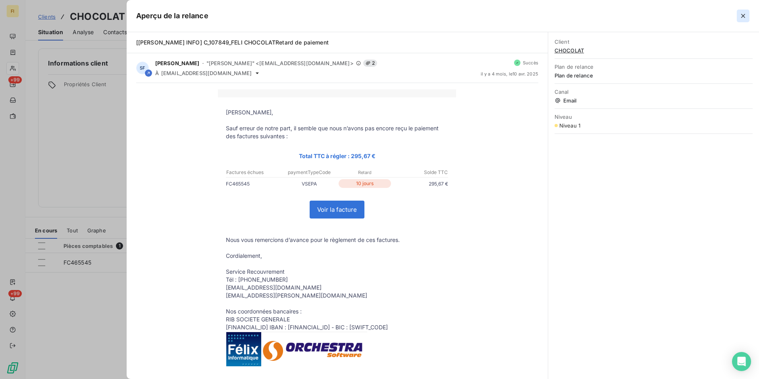
click at [746, 14] on icon "button" at bounding box center [743, 16] width 8 height 8
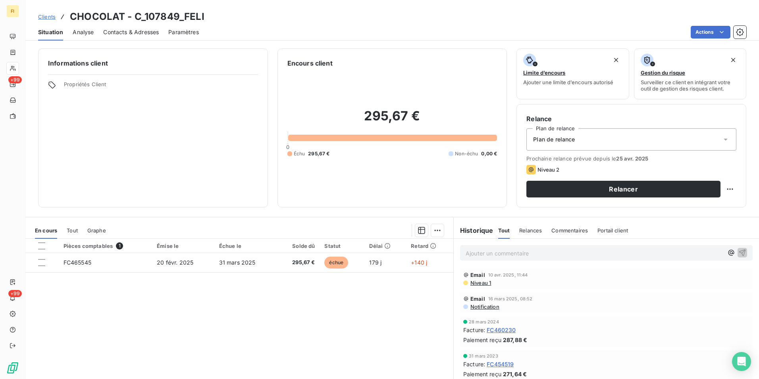
click at [47, 15] on span "Clients" at bounding box center [46, 17] width 17 height 6
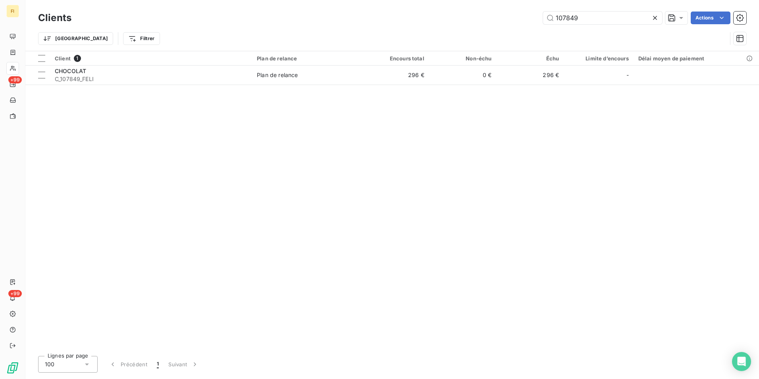
drag, startPoint x: 622, startPoint y: 18, endPoint x: 397, endPoint y: 29, distance: 225.1
click at [437, 22] on div "107849 Actions" at bounding box center [414, 18] width 666 height 13
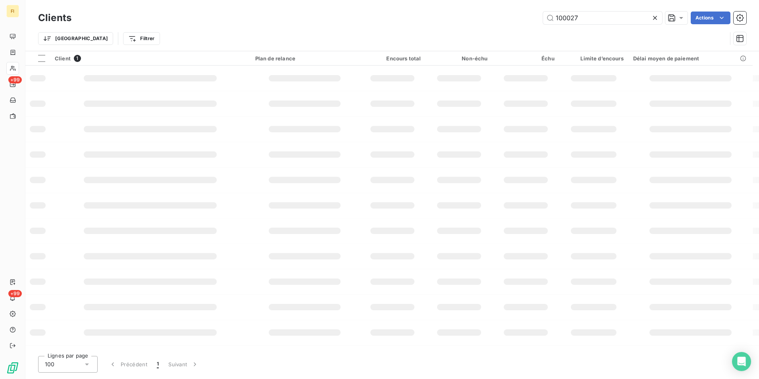
type input "100027"
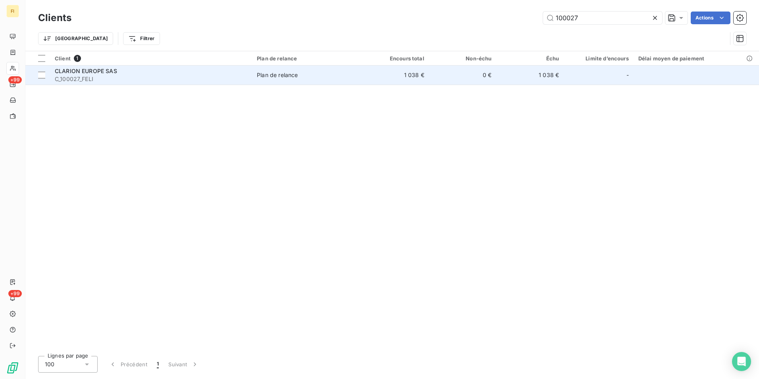
click at [429, 80] on td "1 038 €" at bounding box center [396, 75] width 68 height 19
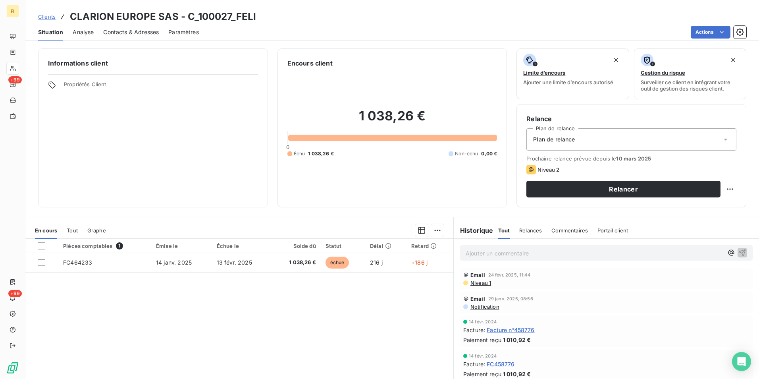
click at [45, 17] on span "Clients" at bounding box center [46, 17] width 17 height 6
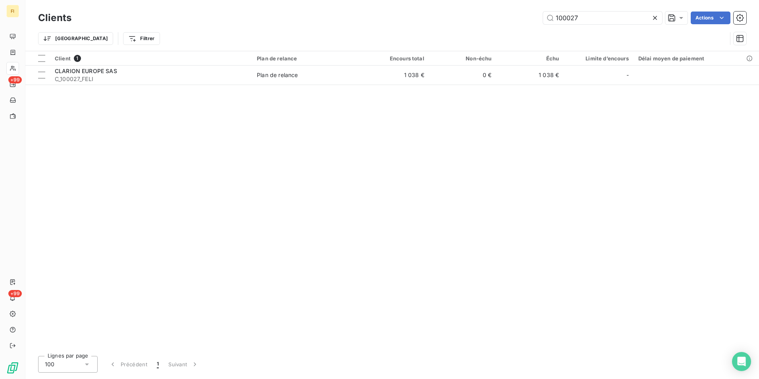
drag, startPoint x: 586, startPoint y: 22, endPoint x: 522, endPoint y: 25, distance: 64.0
click at [527, 26] on div "Clients 100027 Actions" at bounding box center [392, 18] width 709 height 17
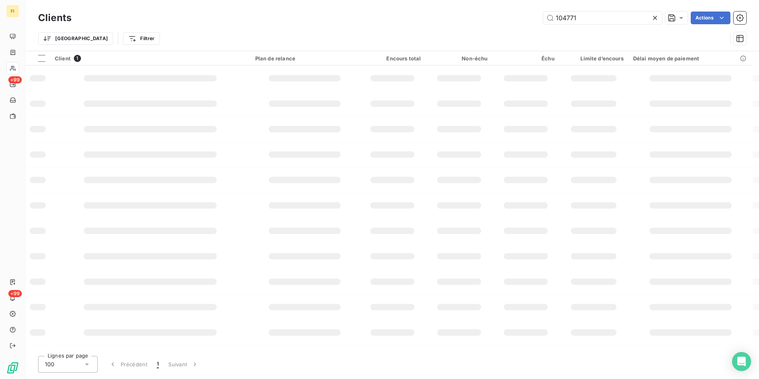
type input "104771"
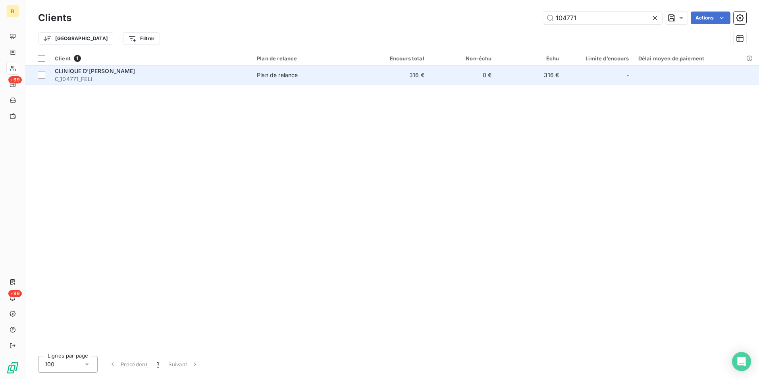
click at [471, 77] on td "0 €" at bounding box center [463, 75] width 68 height 19
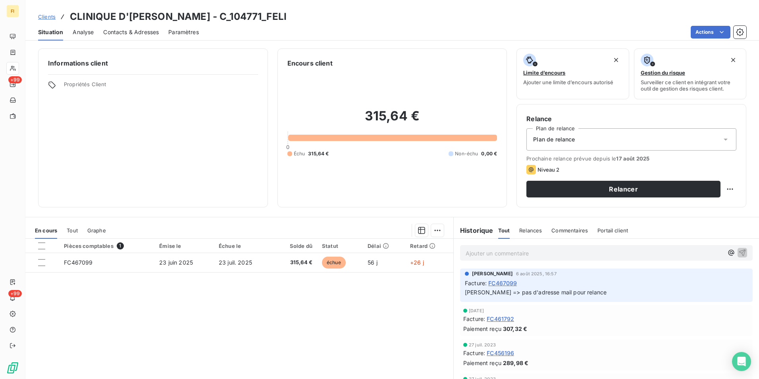
click at [36, 14] on div "Clients CLINIQUE D'[PERSON_NAME] - C_104771_FELI" at bounding box center [392, 17] width 734 height 14
click at [53, 19] on span "Clients" at bounding box center [46, 17] width 17 height 6
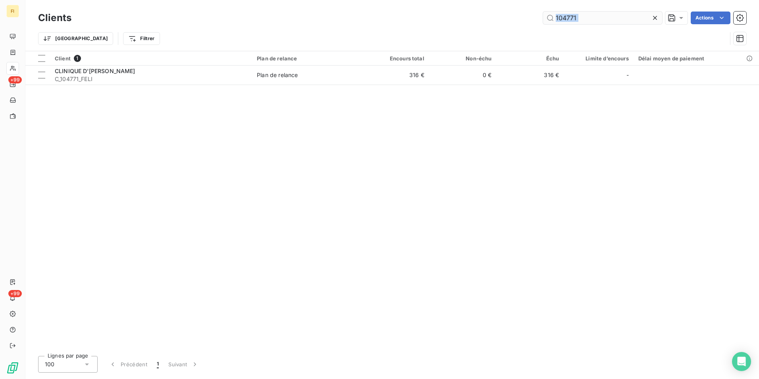
drag, startPoint x: 574, startPoint y: 26, endPoint x: 609, endPoint y: 21, distance: 35.4
click at [577, 23] on div "Clients 104771 Actions Trier Filtrer" at bounding box center [392, 30] width 709 height 41
drag, startPoint x: 611, startPoint y: 18, endPoint x: 539, endPoint y: 21, distance: 71.5
click at [543, 20] on input "104771" at bounding box center [602, 18] width 119 height 13
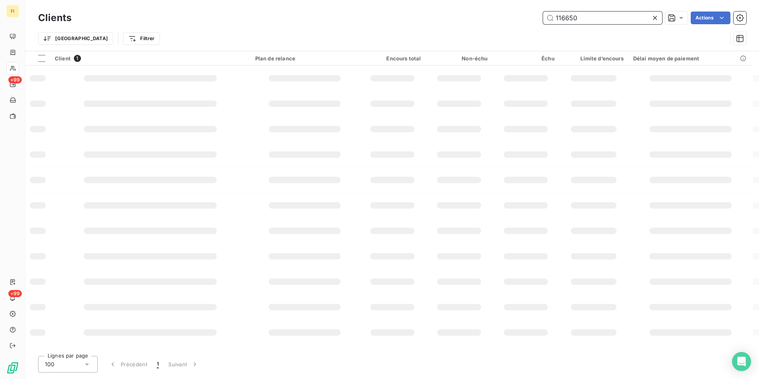
type input "116650"
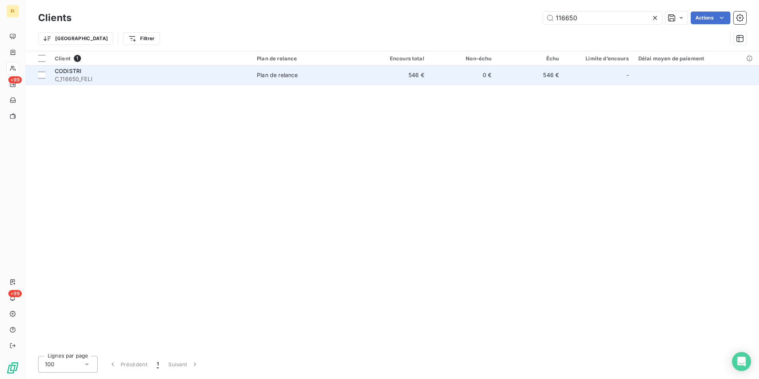
click at [393, 79] on td "546 €" at bounding box center [396, 75] width 68 height 19
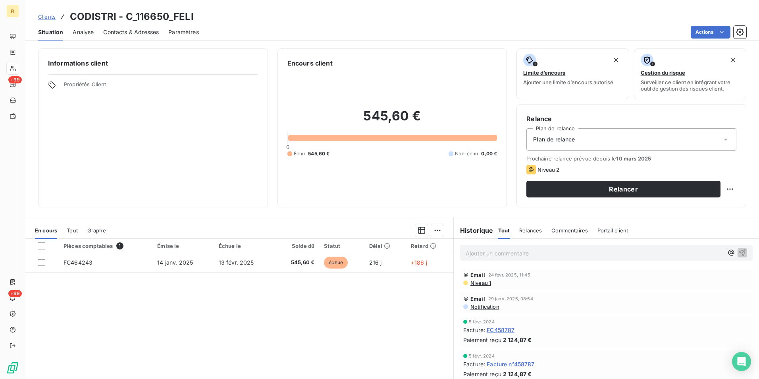
click at [49, 15] on span "Clients" at bounding box center [46, 17] width 17 height 6
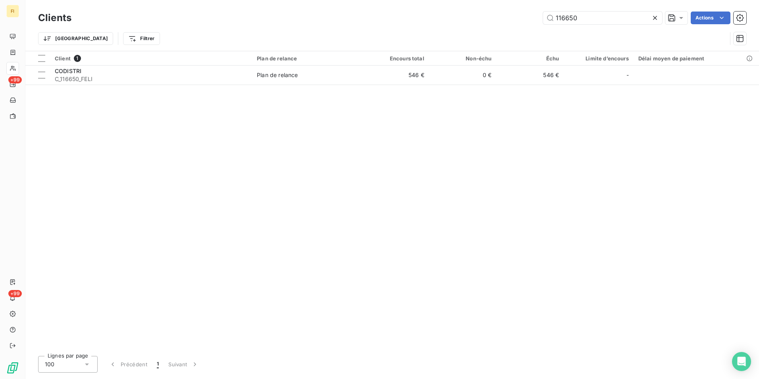
click at [458, 22] on div "116650 Actions" at bounding box center [414, 18] width 666 height 13
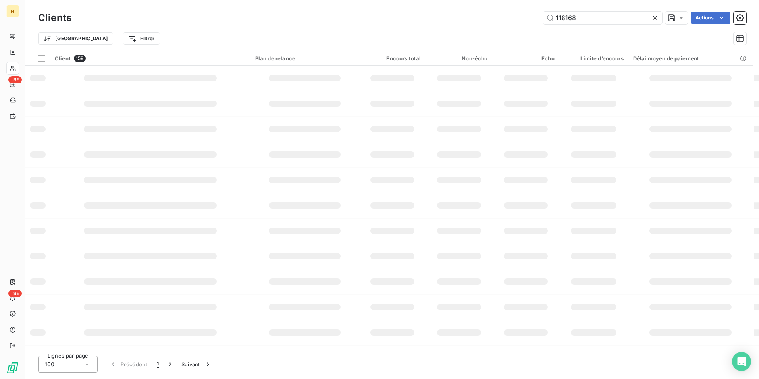
type input "118168"
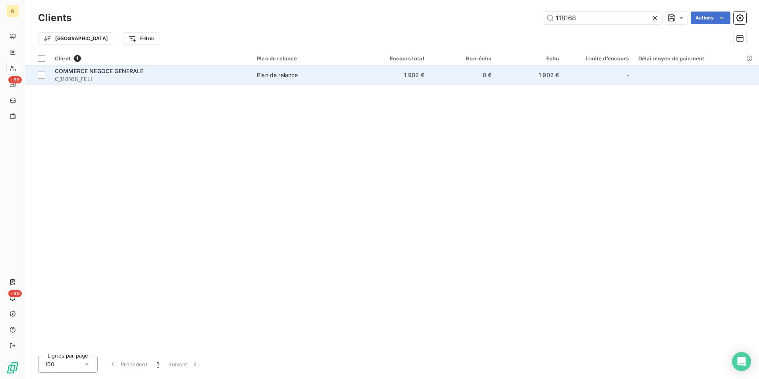
click at [410, 81] on td "1 902 €" at bounding box center [396, 75] width 68 height 19
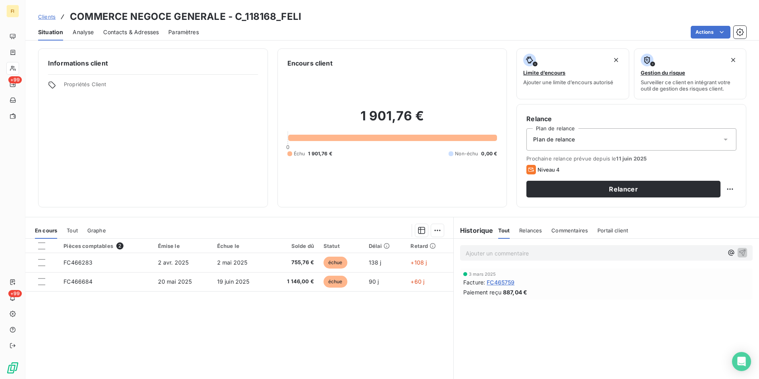
drag, startPoint x: 55, startPoint y: 8, endPoint x: 54, endPoint y: 15, distance: 7.6
click at [55, 8] on div "Clients COMMERCE NEGOCE GENERALE - C_118168_FELI Situation Analyse Contacts & A…" at bounding box center [392, 20] width 734 height 41
click at [54, 19] on span "Clients" at bounding box center [46, 17] width 17 height 6
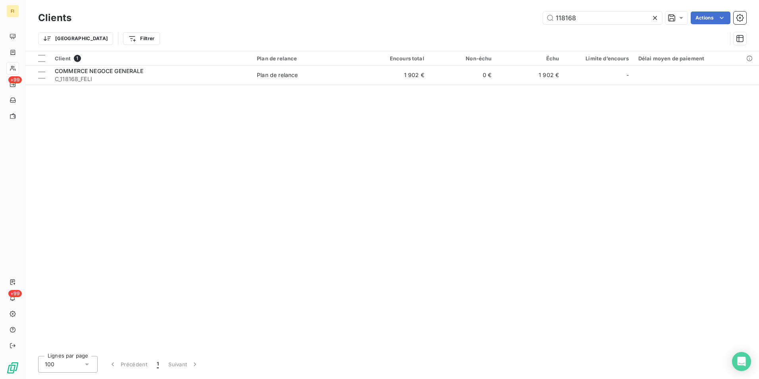
drag, startPoint x: 599, startPoint y: 19, endPoint x: 496, endPoint y: 24, distance: 103.4
click at [515, 19] on div "118168 Actions" at bounding box center [414, 18] width 666 height 13
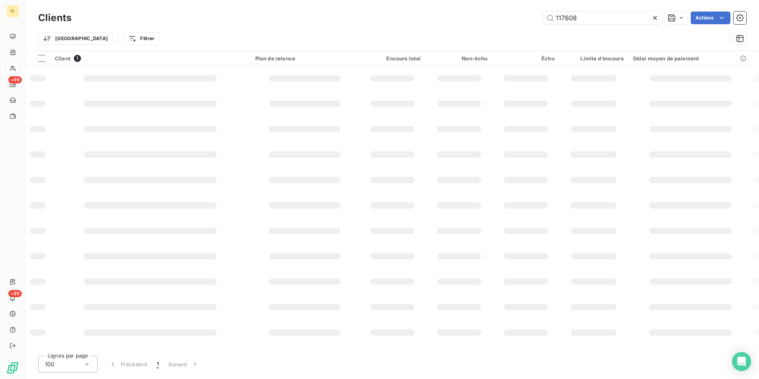
type input "117608"
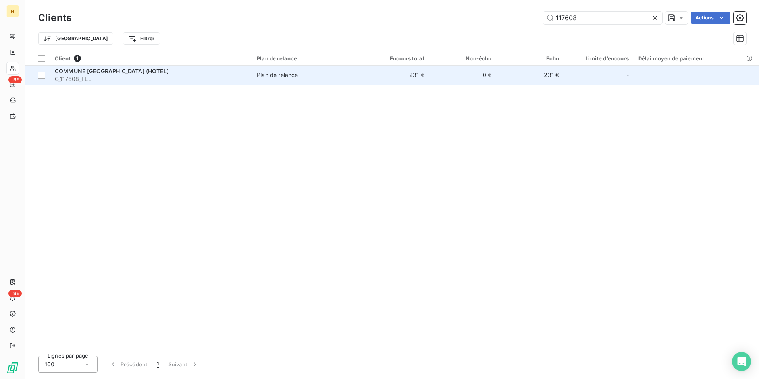
click at [421, 81] on td "231 €" at bounding box center [396, 75] width 68 height 19
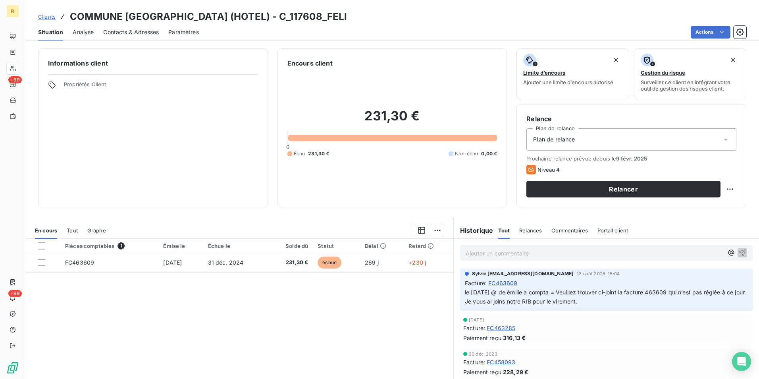
click at [53, 17] on span "Clients" at bounding box center [46, 17] width 17 height 6
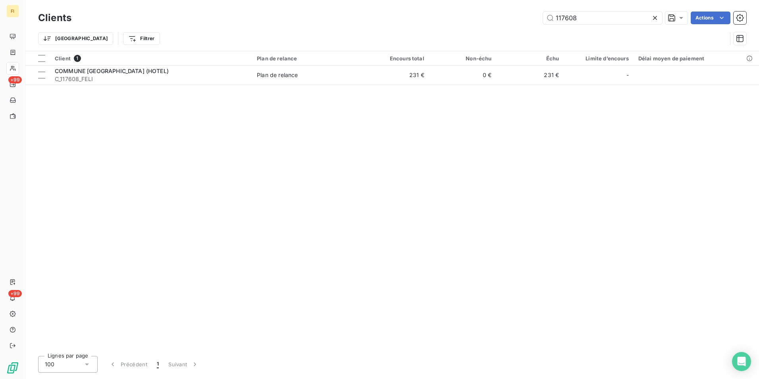
click at [518, 27] on div "Clients 117608 Actions Trier Filtrer" at bounding box center [392, 30] width 709 height 41
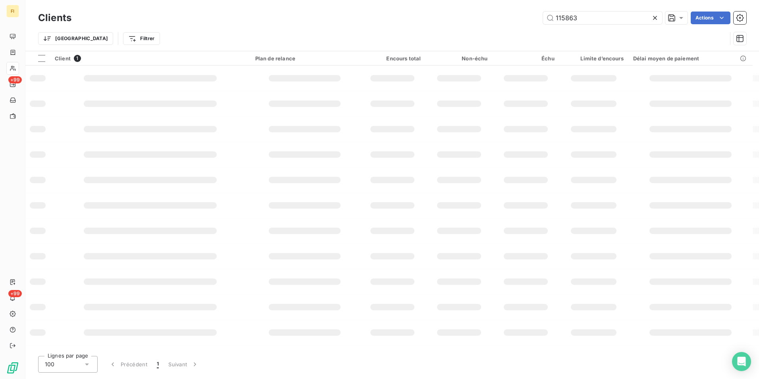
type input "115863"
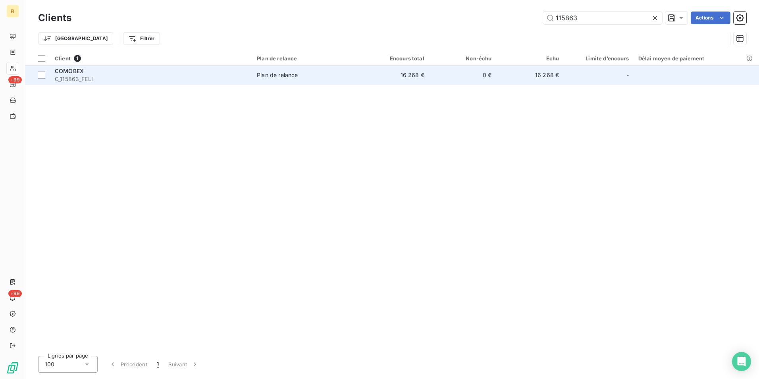
click at [438, 74] on td "0 €" at bounding box center [463, 75] width 68 height 19
